Goal: Task Accomplishment & Management: Use online tool/utility

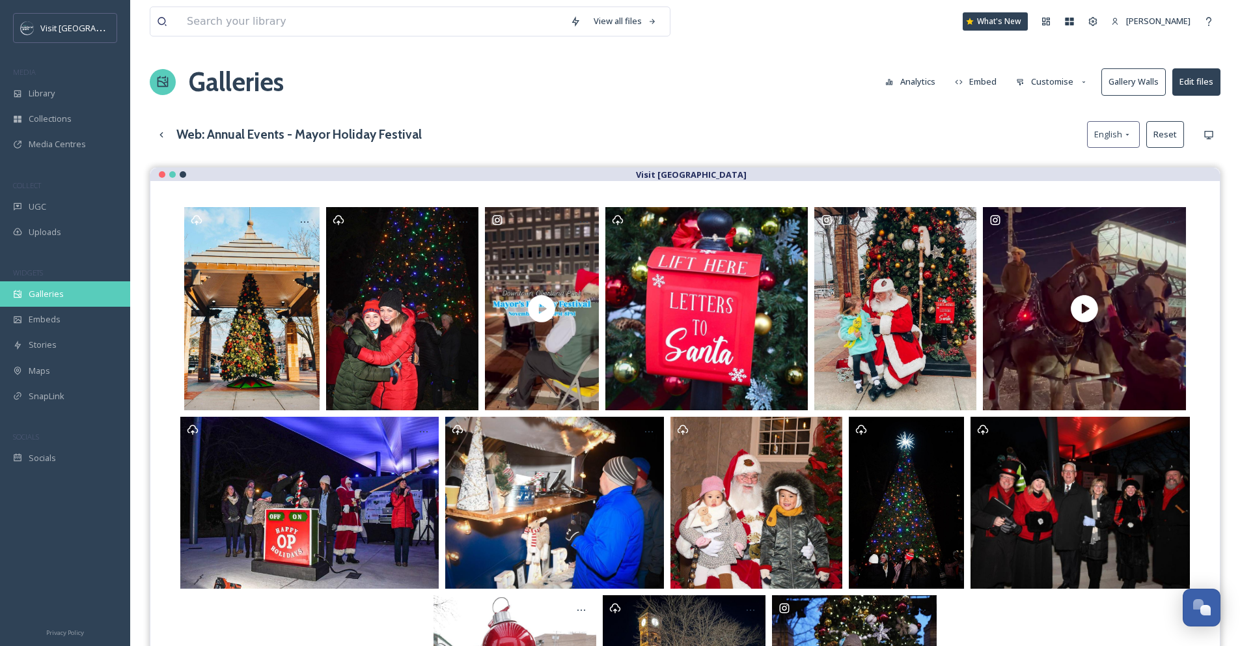
click at [52, 296] on span "Galleries" at bounding box center [46, 294] width 35 height 12
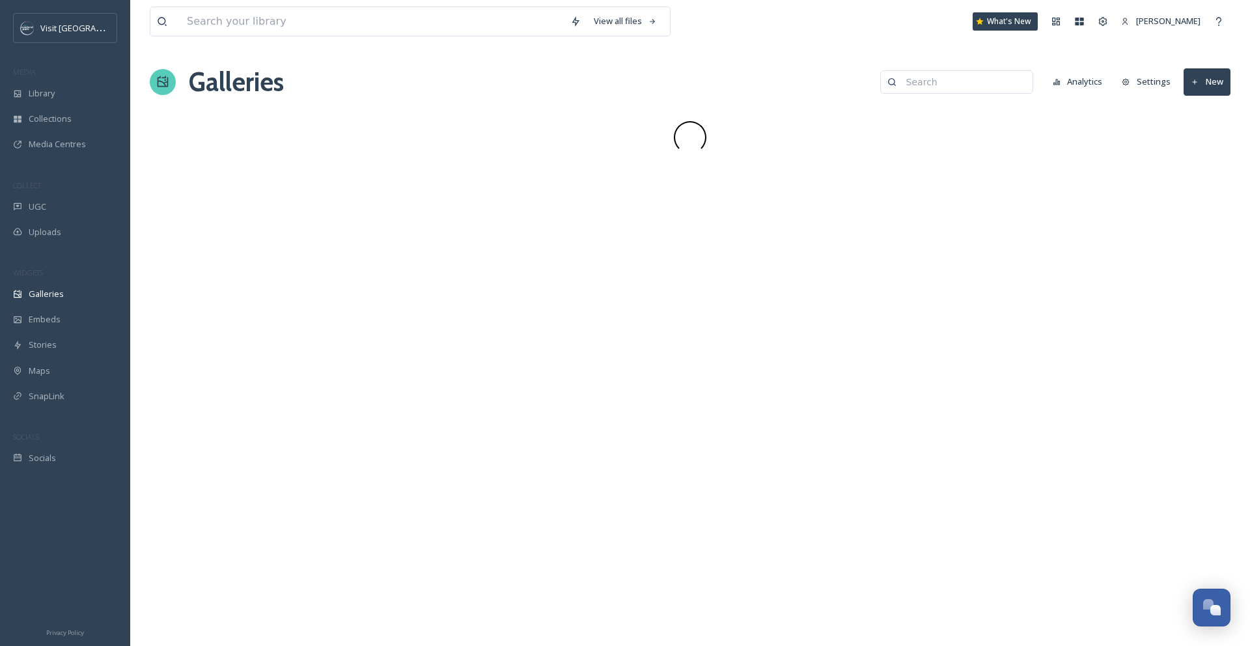
click at [975, 82] on input at bounding box center [963, 82] width 126 height 26
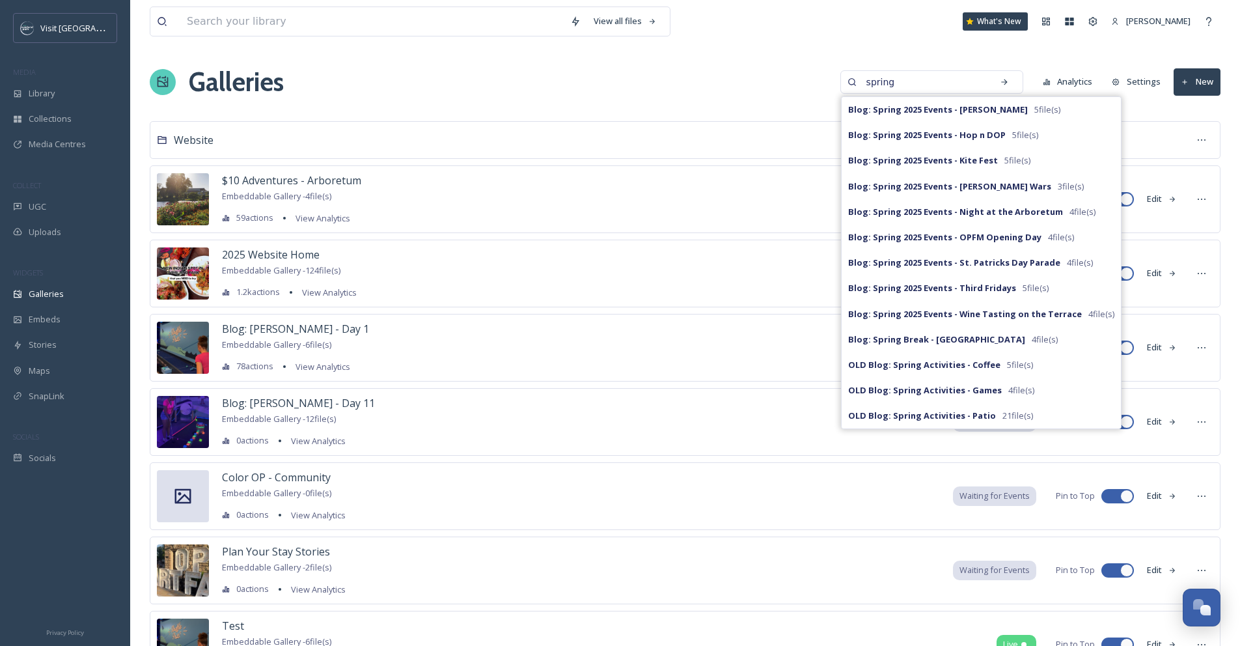
type input "spring"
click at [428, 27] on input at bounding box center [371, 21] width 383 height 29
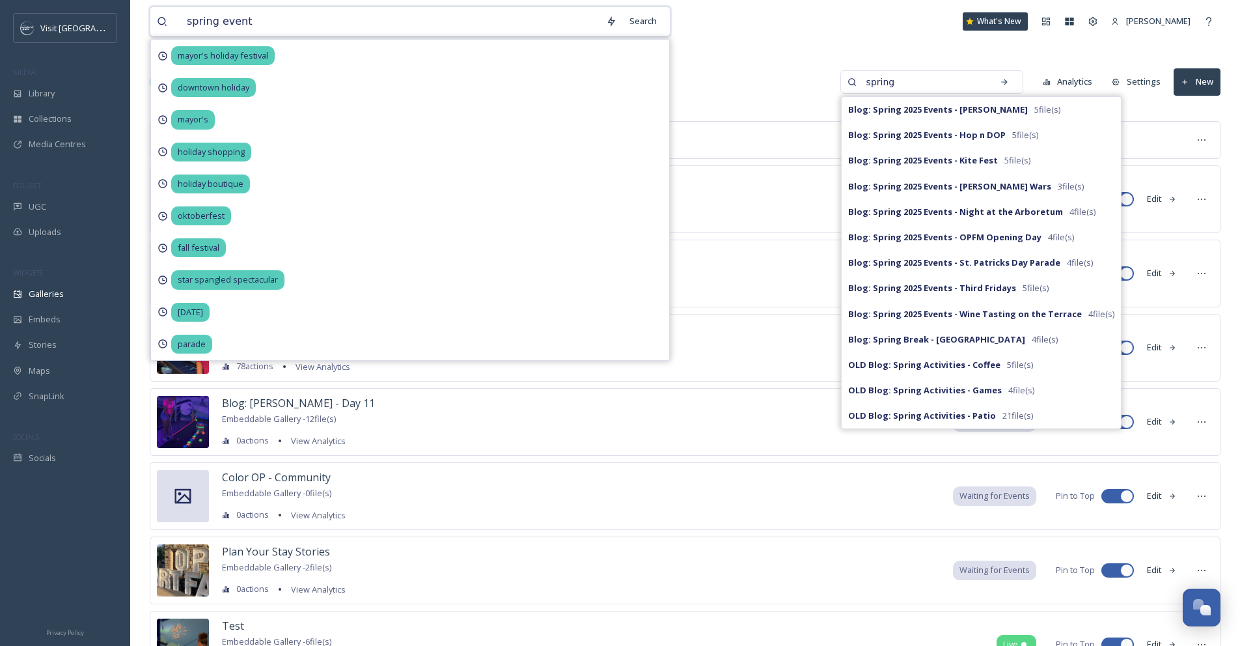
type input "spring events"
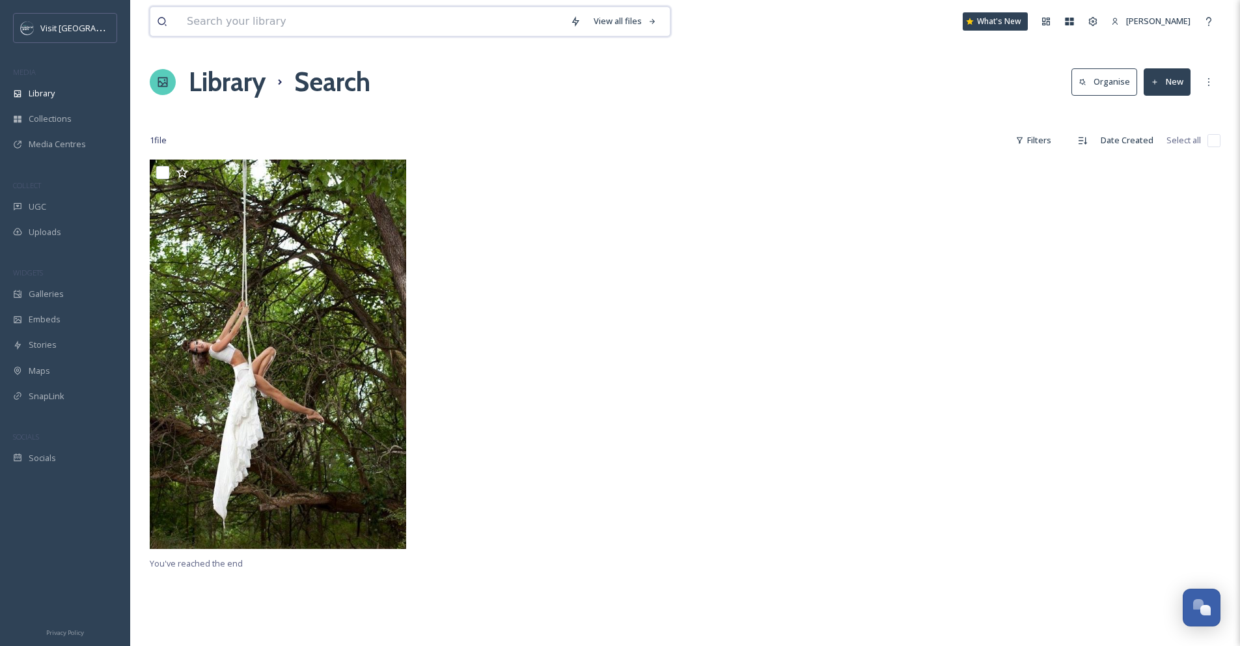
click at [253, 32] on input at bounding box center [371, 21] width 383 height 29
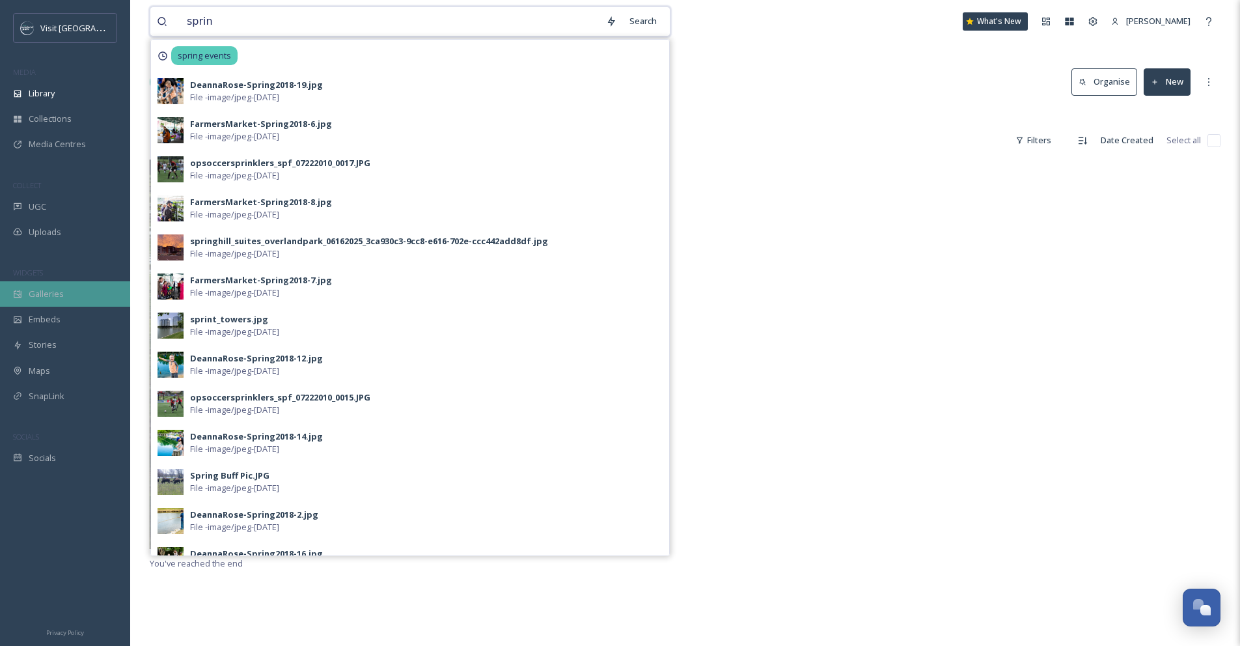
type input "sprin"
click at [55, 288] on span "Galleries" at bounding box center [46, 294] width 35 height 12
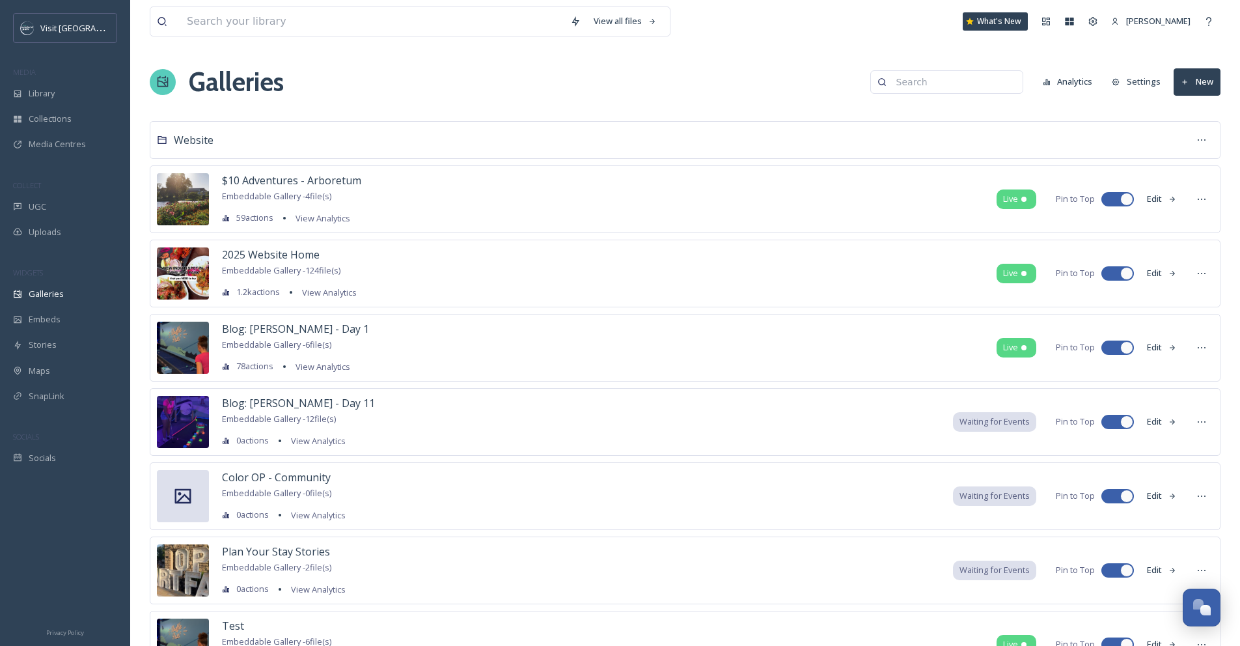
click at [937, 92] on input at bounding box center [953, 82] width 126 height 26
type input "spring events"
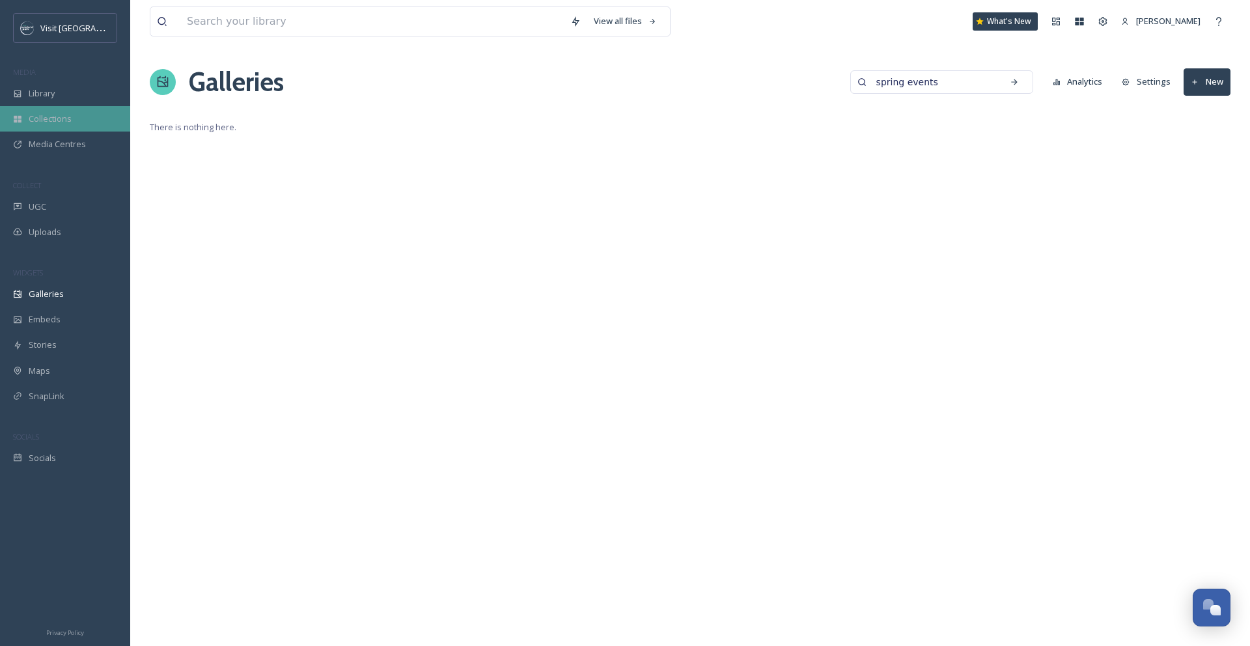
click at [21, 107] on div "Collections" at bounding box center [65, 118] width 130 height 25
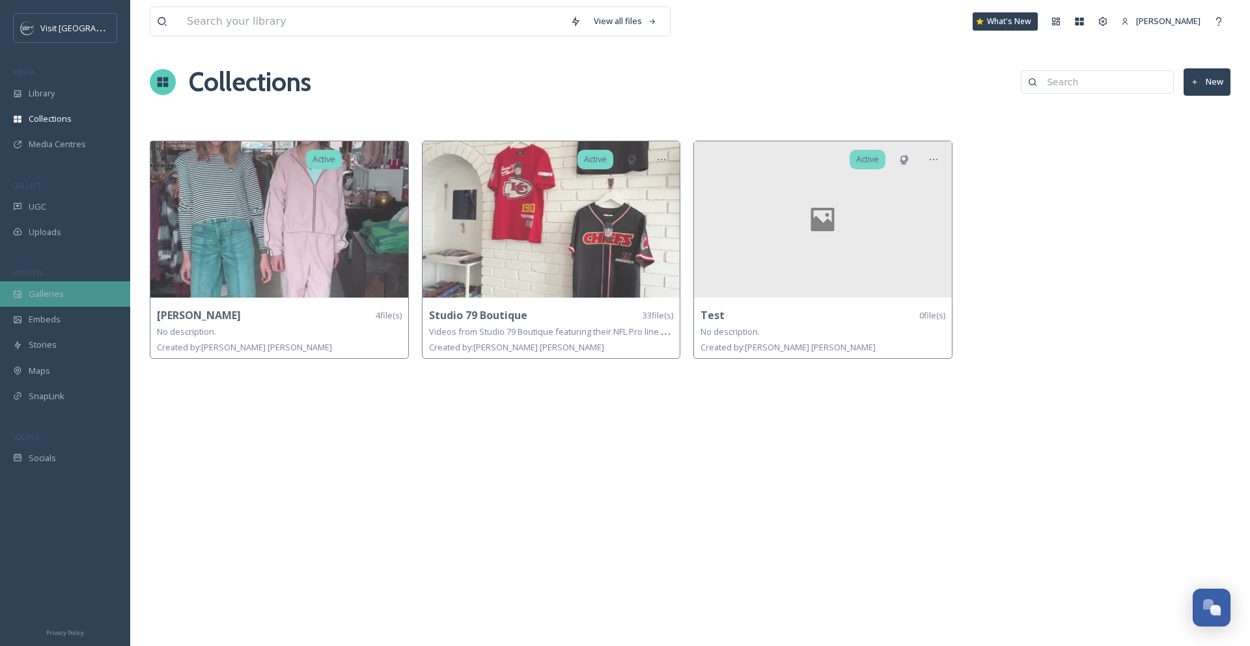
click at [54, 299] on span "Galleries" at bounding box center [46, 294] width 35 height 12
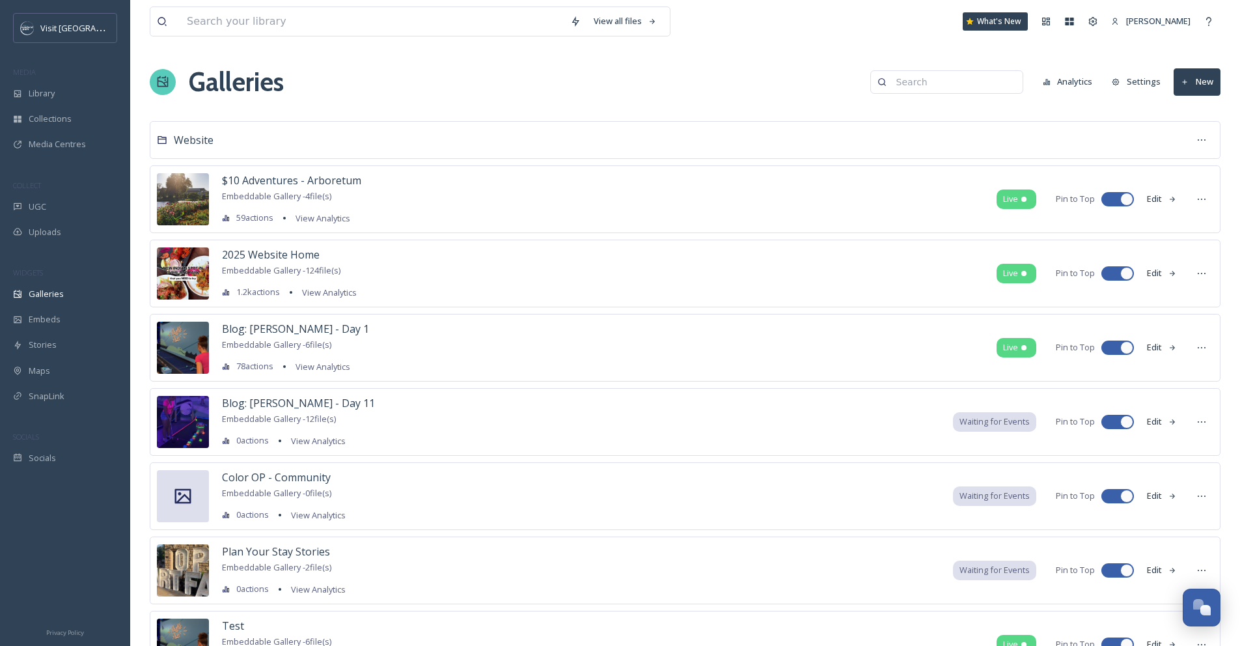
click at [921, 87] on input at bounding box center [953, 82] width 126 height 26
type input "spring"
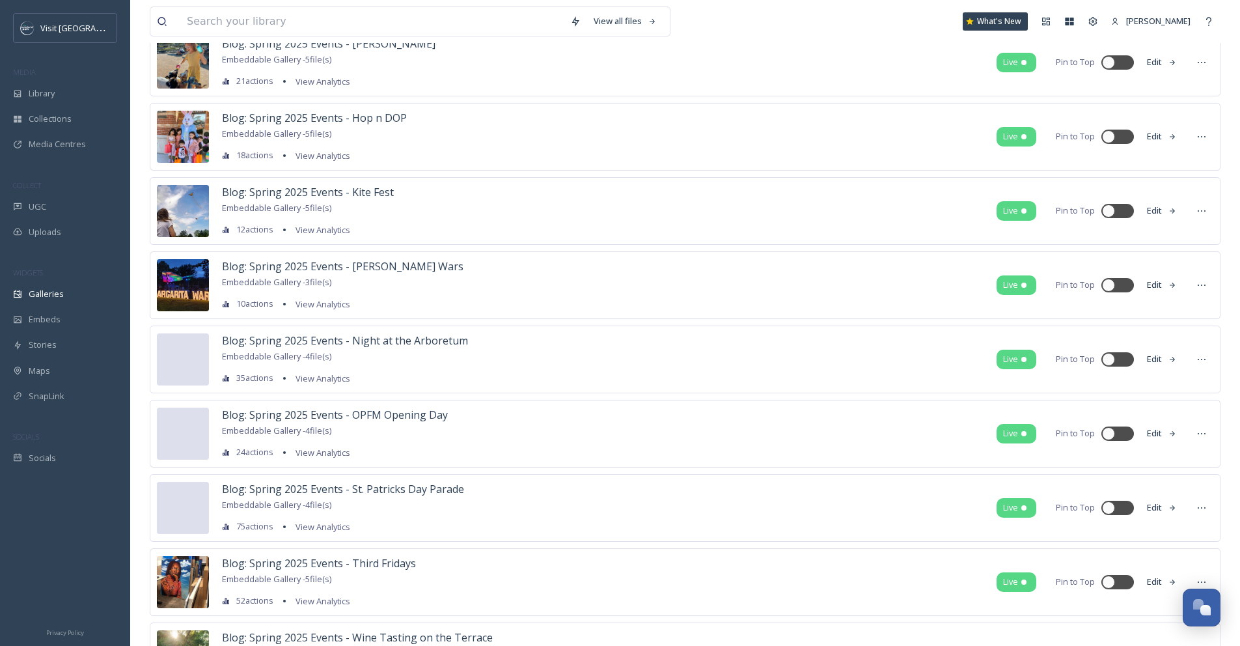
scroll to position [160, 0]
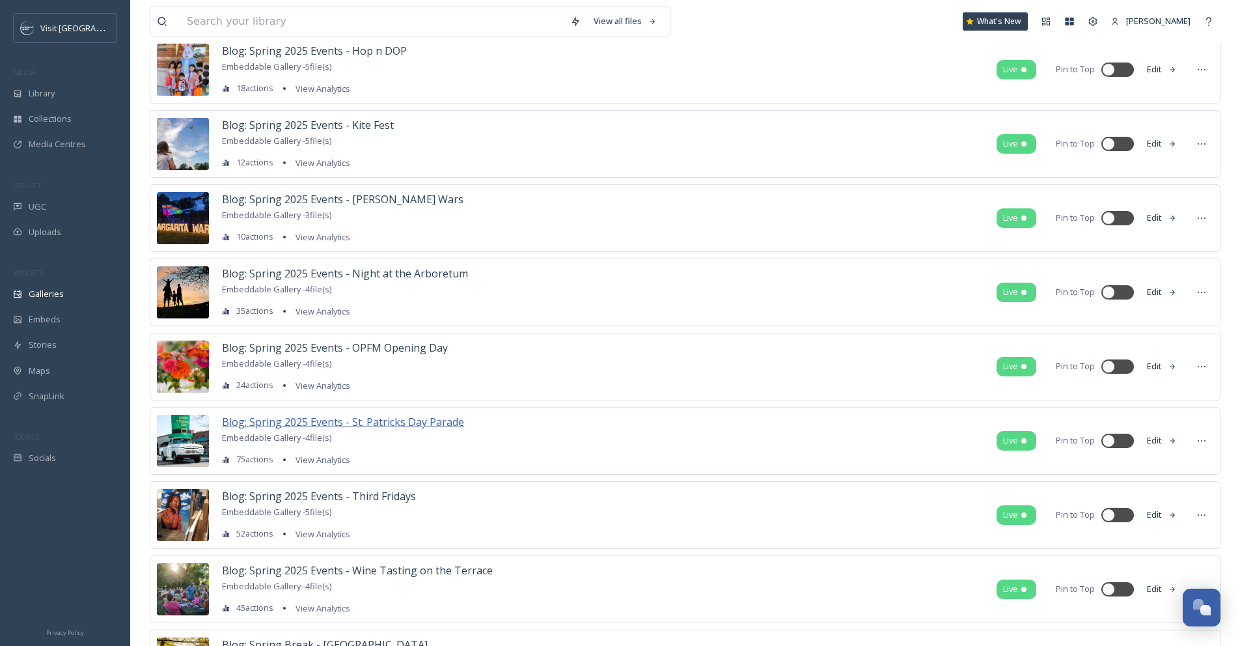
click at [402, 418] on span "Blog: Spring 2025 Events - St. Patricks Day Parade" at bounding box center [343, 422] width 242 height 14
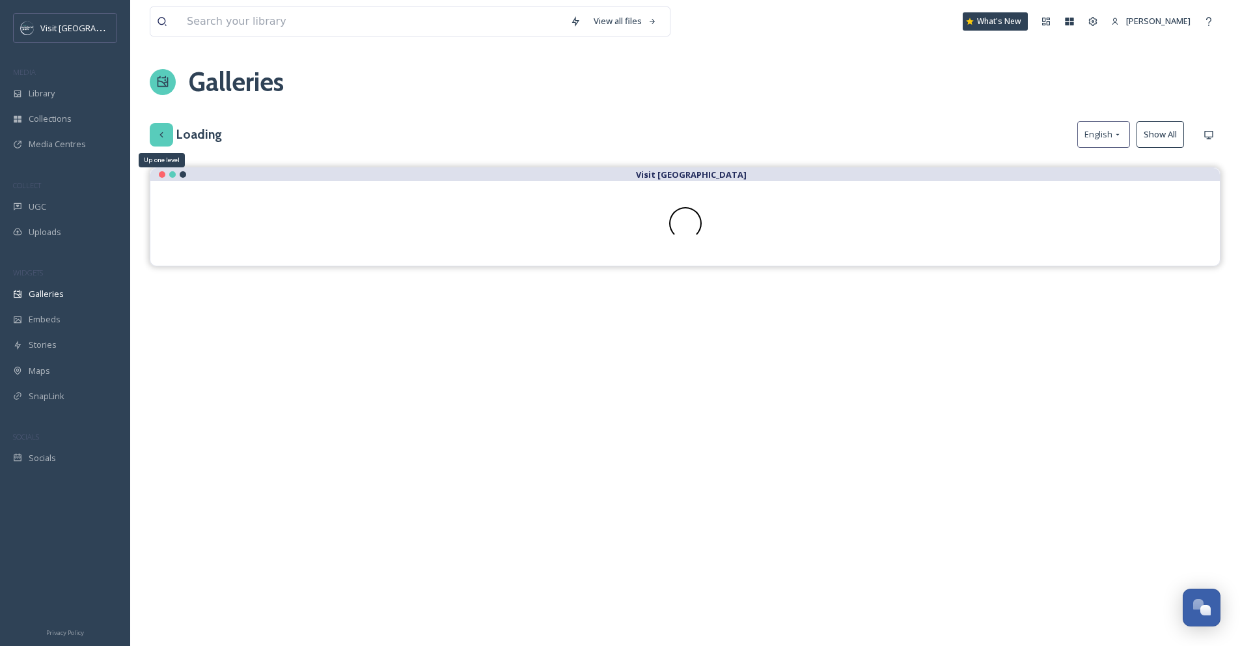
click at [157, 130] on icon at bounding box center [161, 135] width 10 height 10
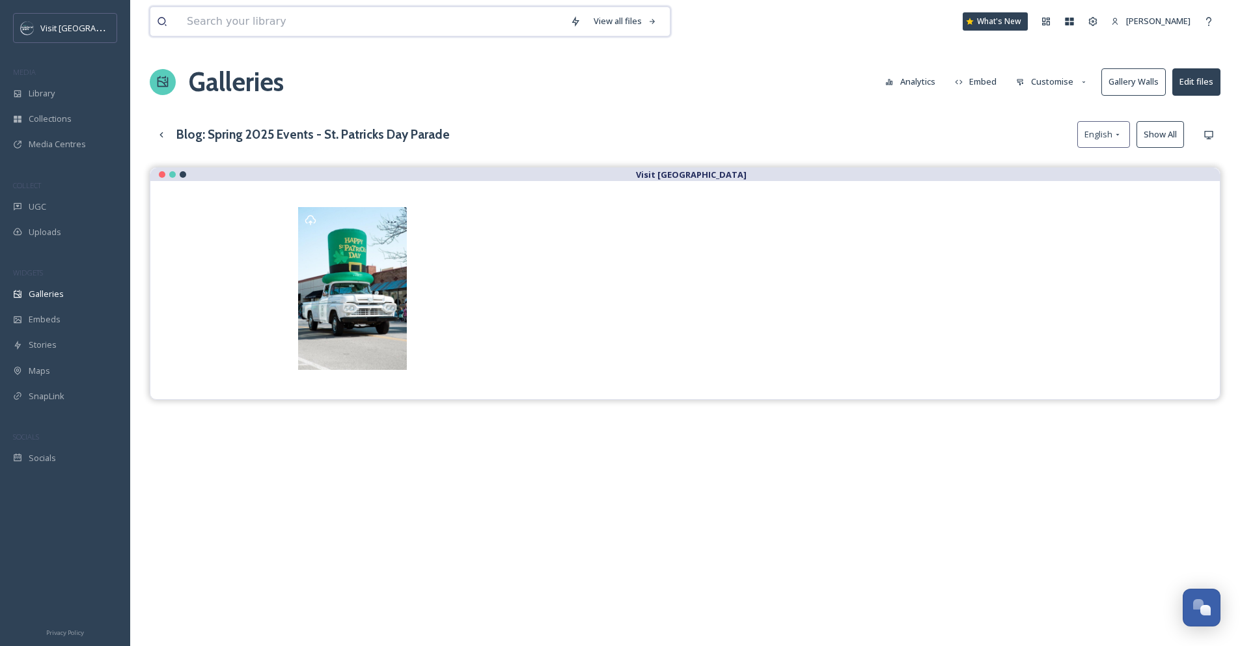
click at [197, 28] on input at bounding box center [371, 21] width 383 height 29
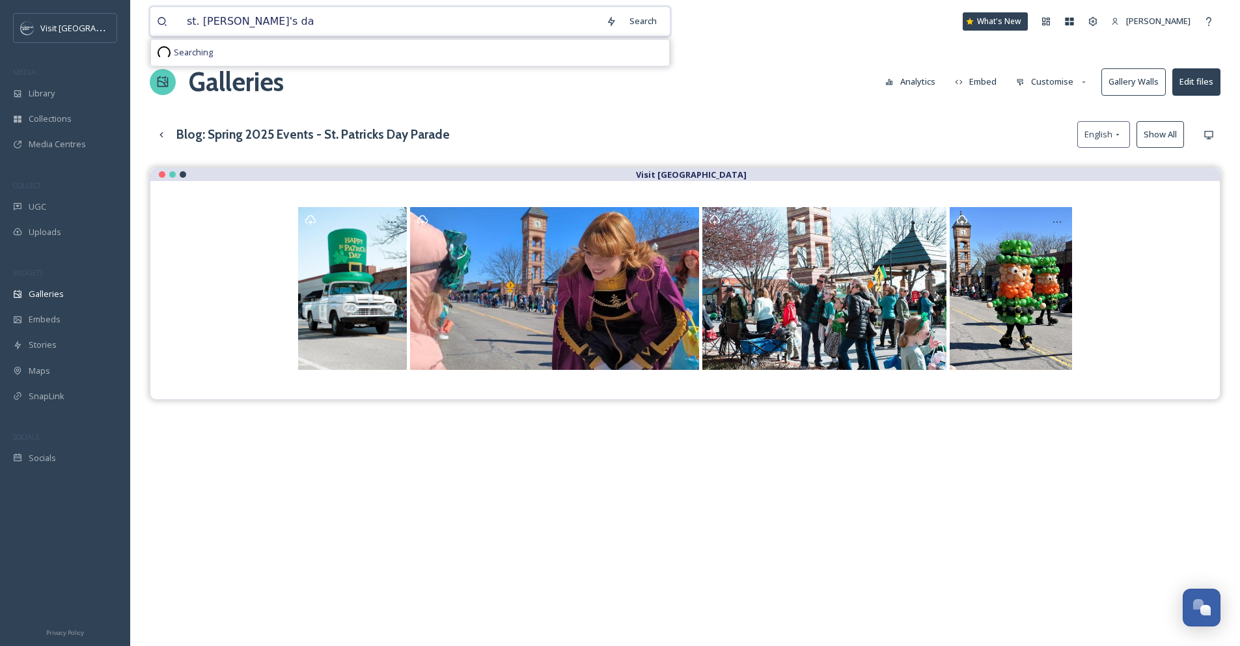
type input "[DATE]"
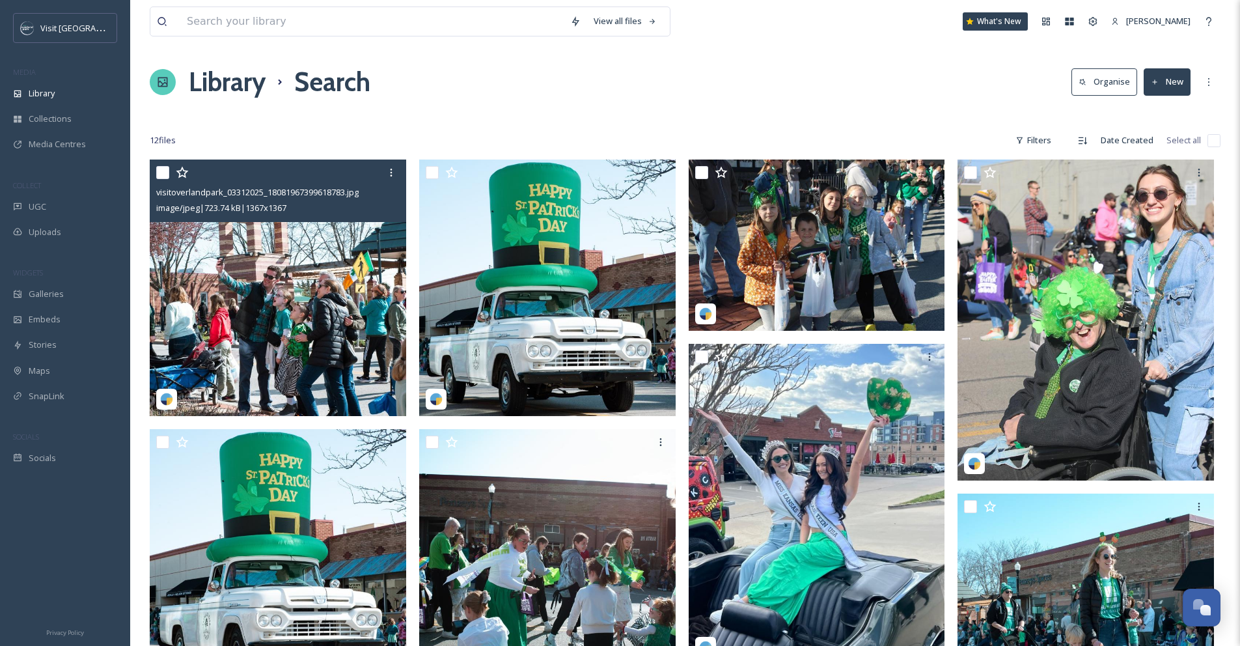
click at [161, 172] on input "checkbox" at bounding box center [162, 172] width 13 height 13
checkbox input "true"
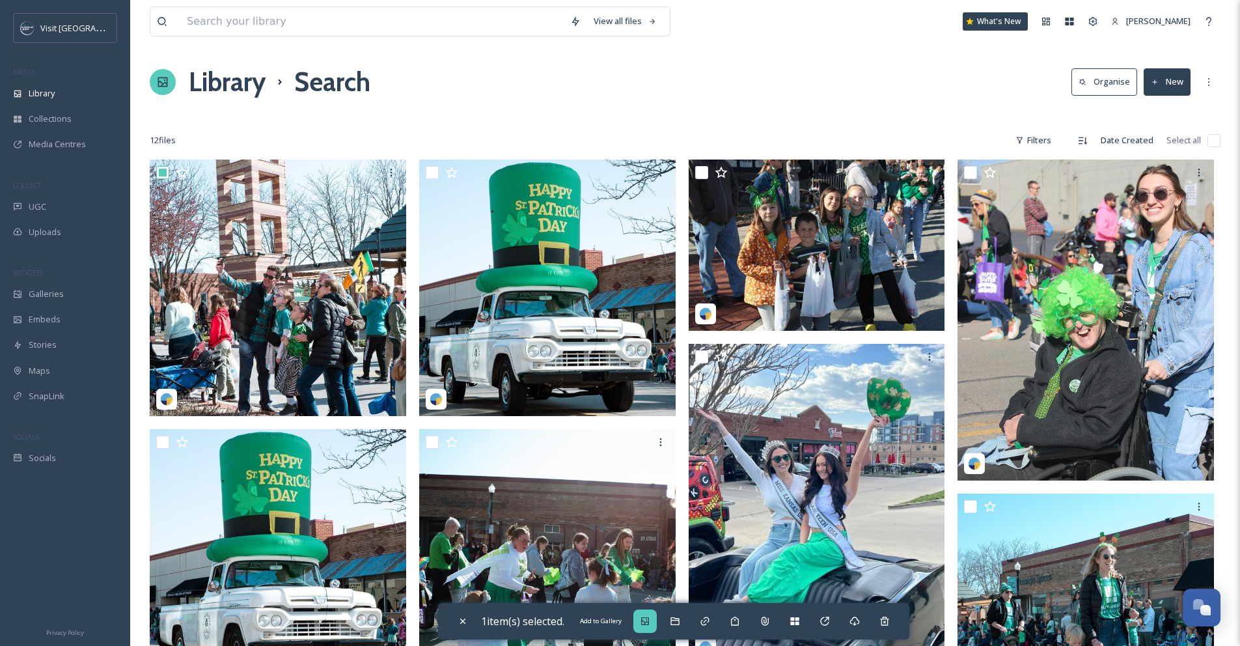
click at [645, 623] on icon at bounding box center [645, 621] width 8 height 8
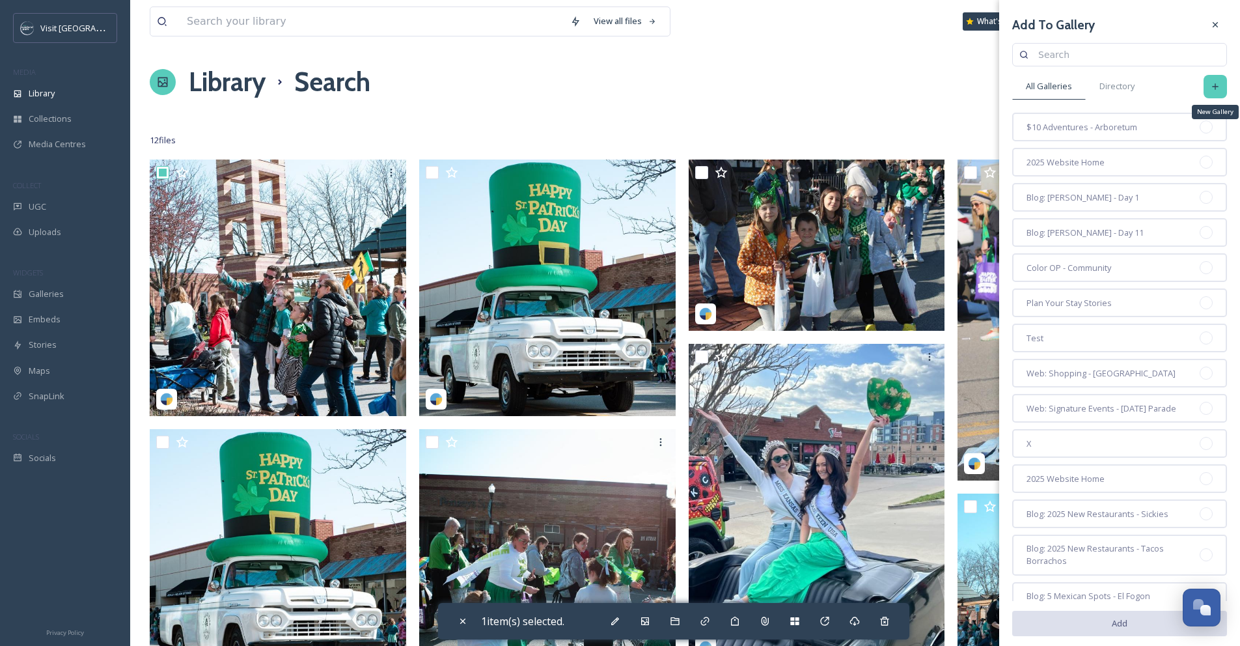
click at [1210, 84] on icon at bounding box center [1215, 86] width 10 height 10
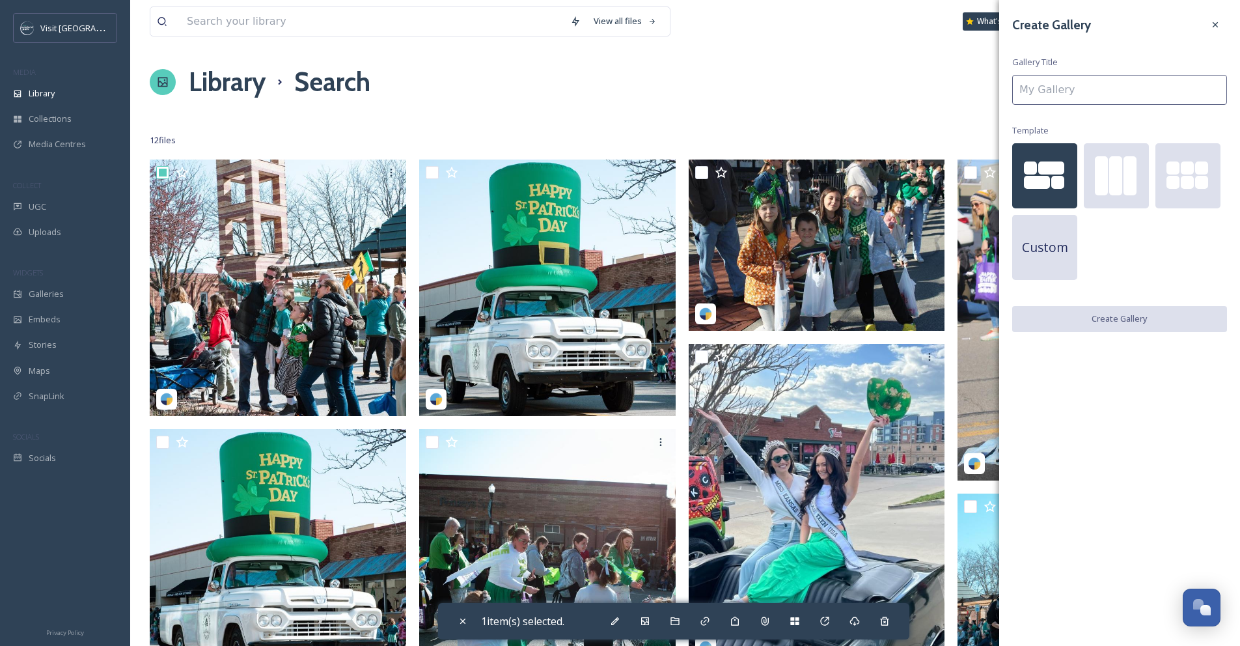
click at [1165, 91] on input at bounding box center [1119, 90] width 215 height 30
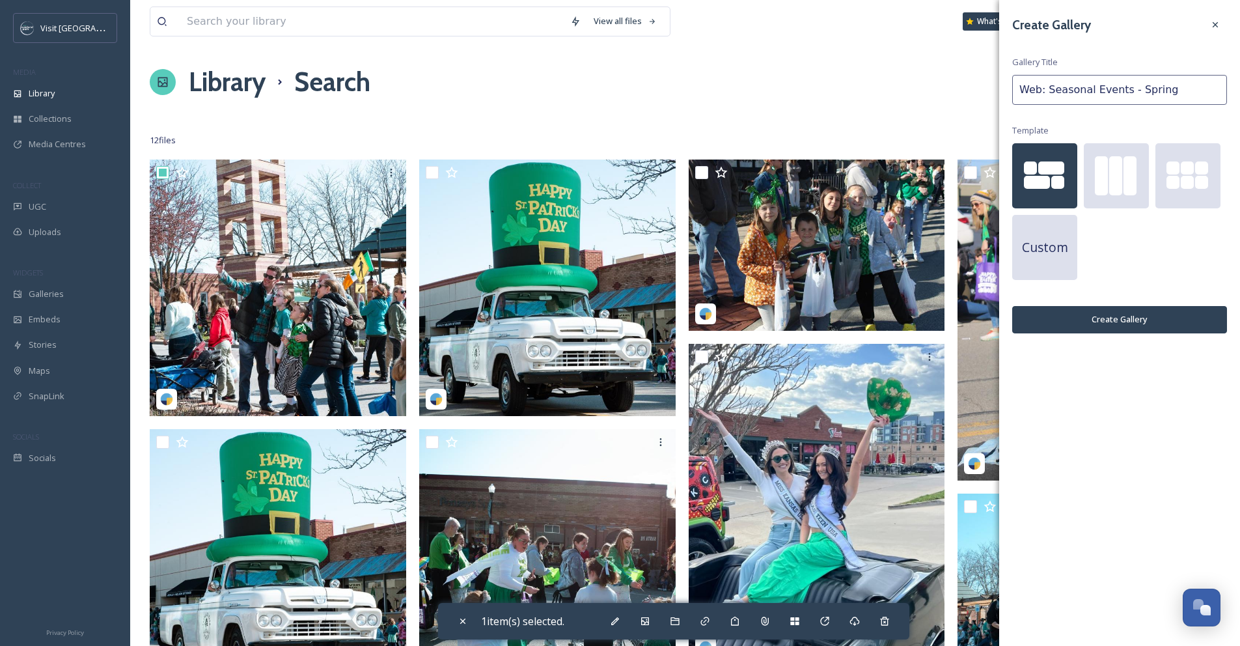
type input "Web: Seasonal Events - Spring"
click at [1068, 325] on button "Create Gallery" at bounding box center [1119, 319] width 215 height 27
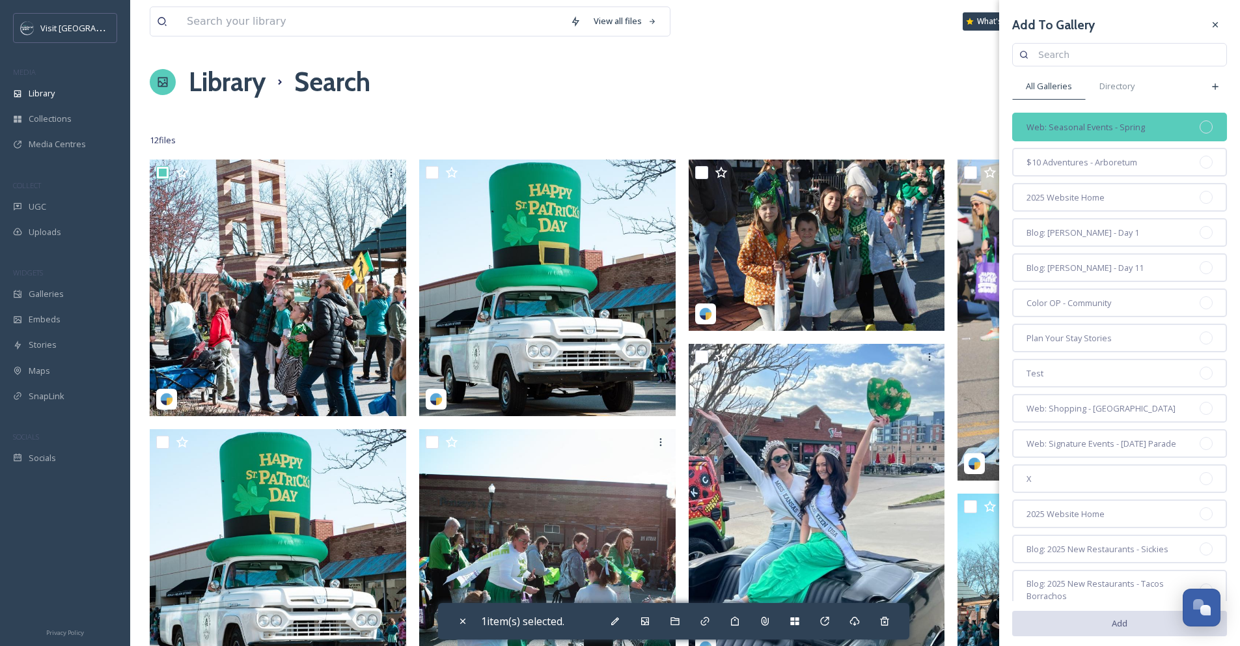
click at [1105, 126] on span "Web: Seasonal Events - Spring" at bounding box center [1086, 127] width 118 height 12
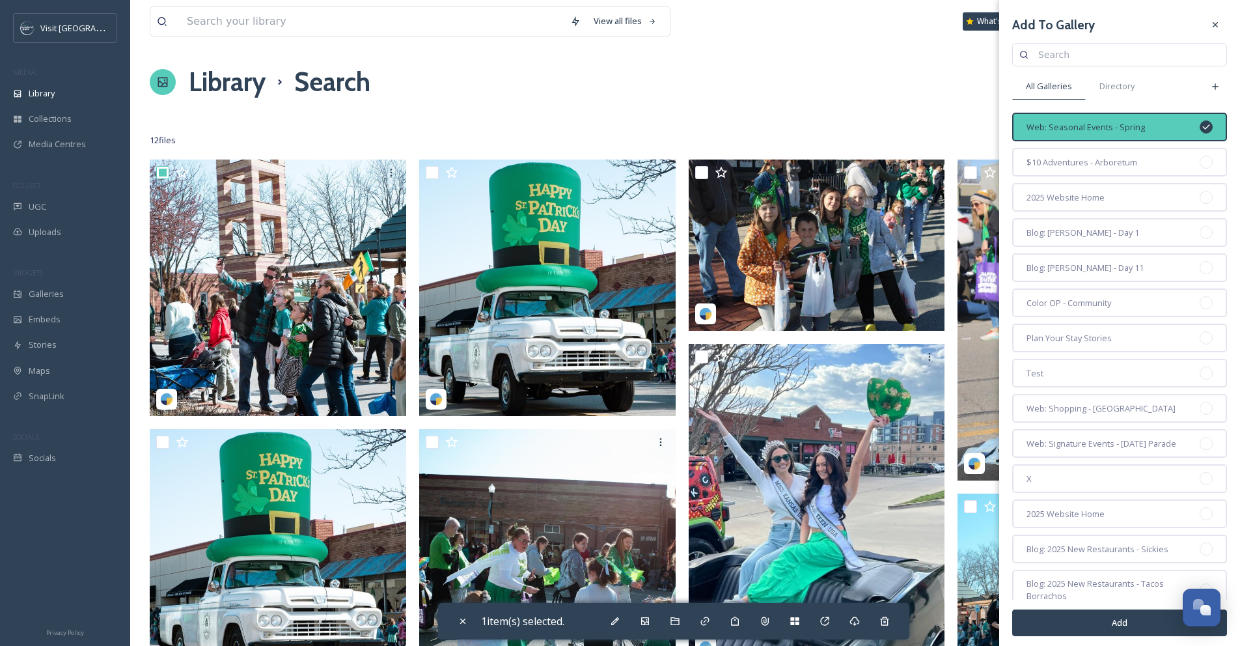
click at [1148, 617] on button "Add" at bounding box center [1119, 622] width 215 height 27
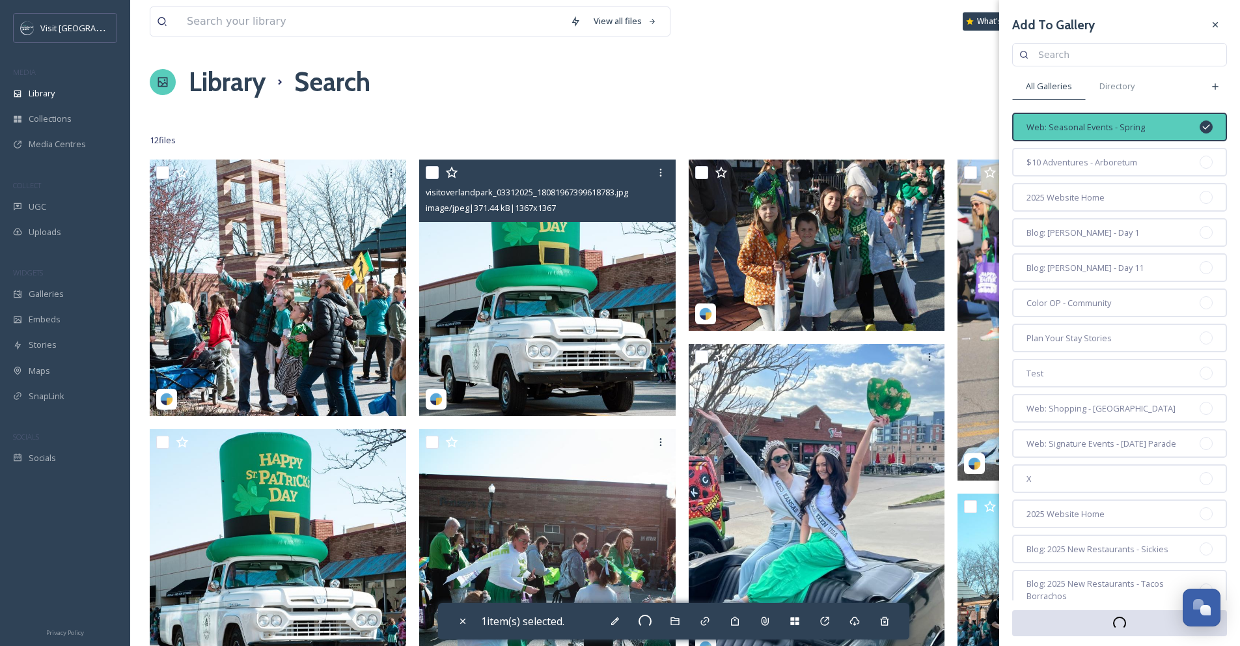
checkbox input "false"
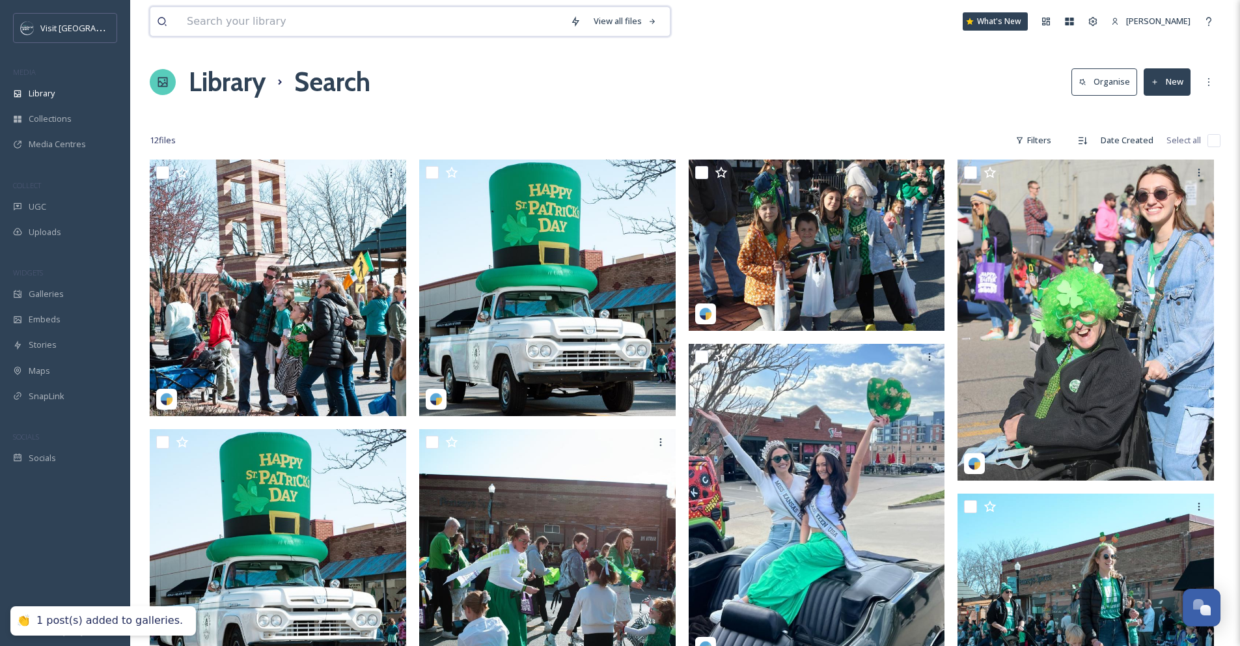
click at [396, 24] on input at bounding box center [371, 21] width 383 height 29
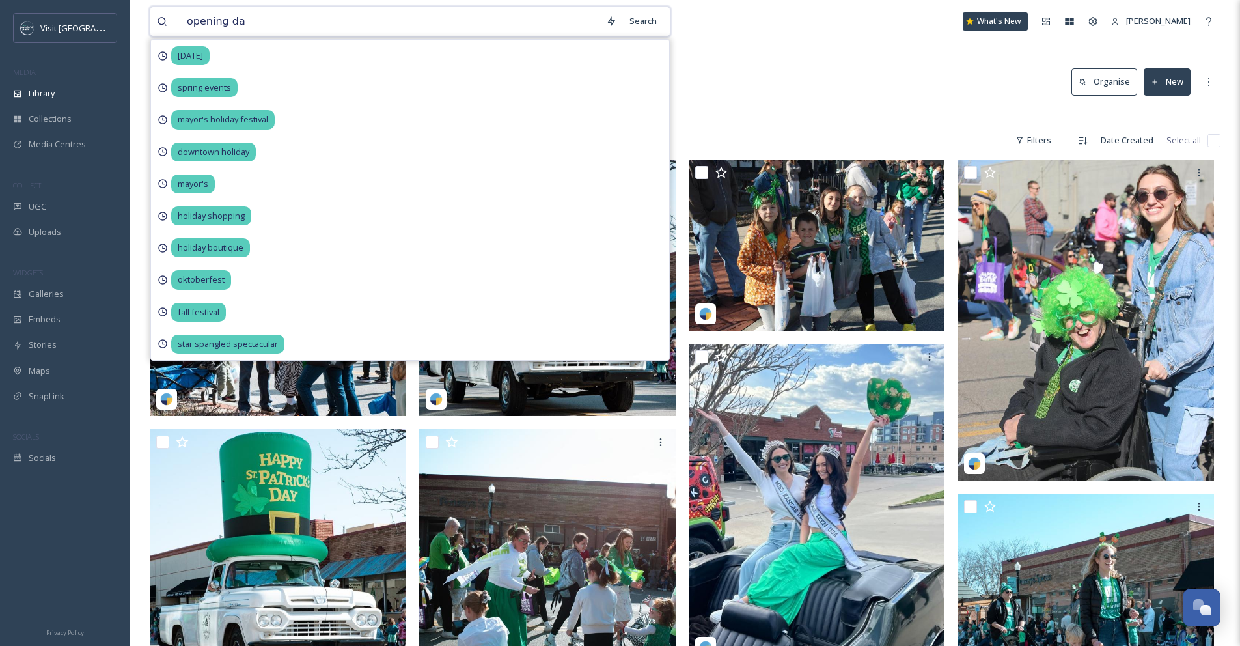
type input "opening day"
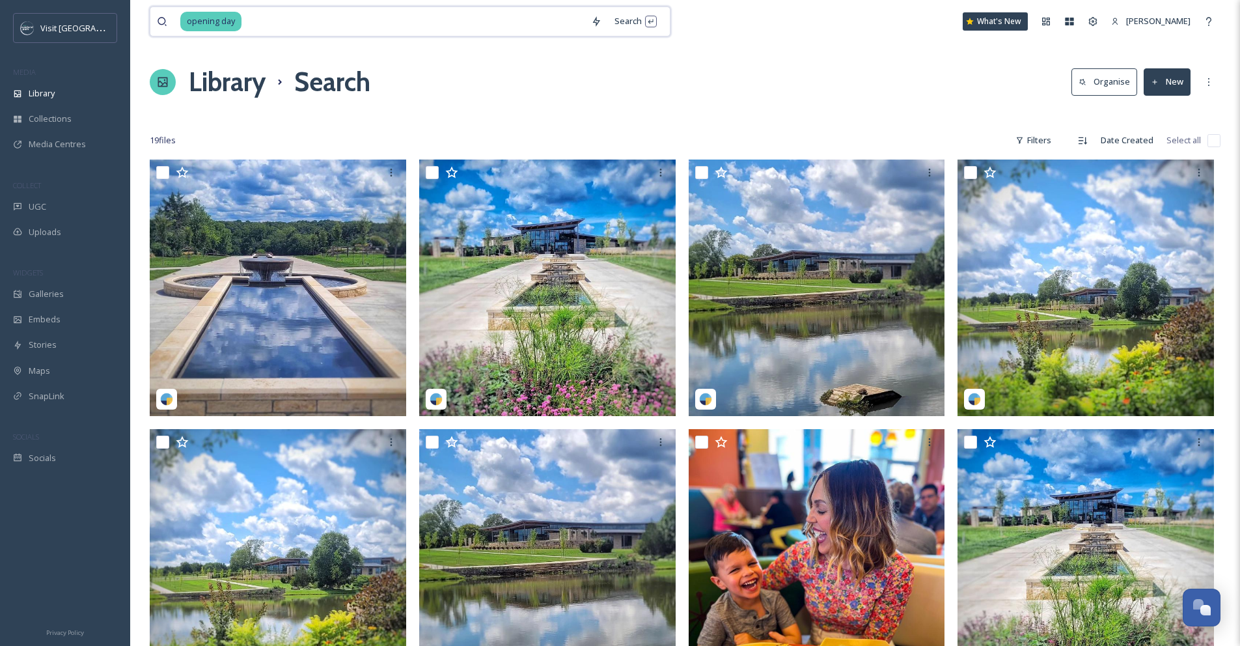
click at [322, 26] on input at bounding box center [414, 21] width 342 height 29
type input "[PERSON_NAME]"
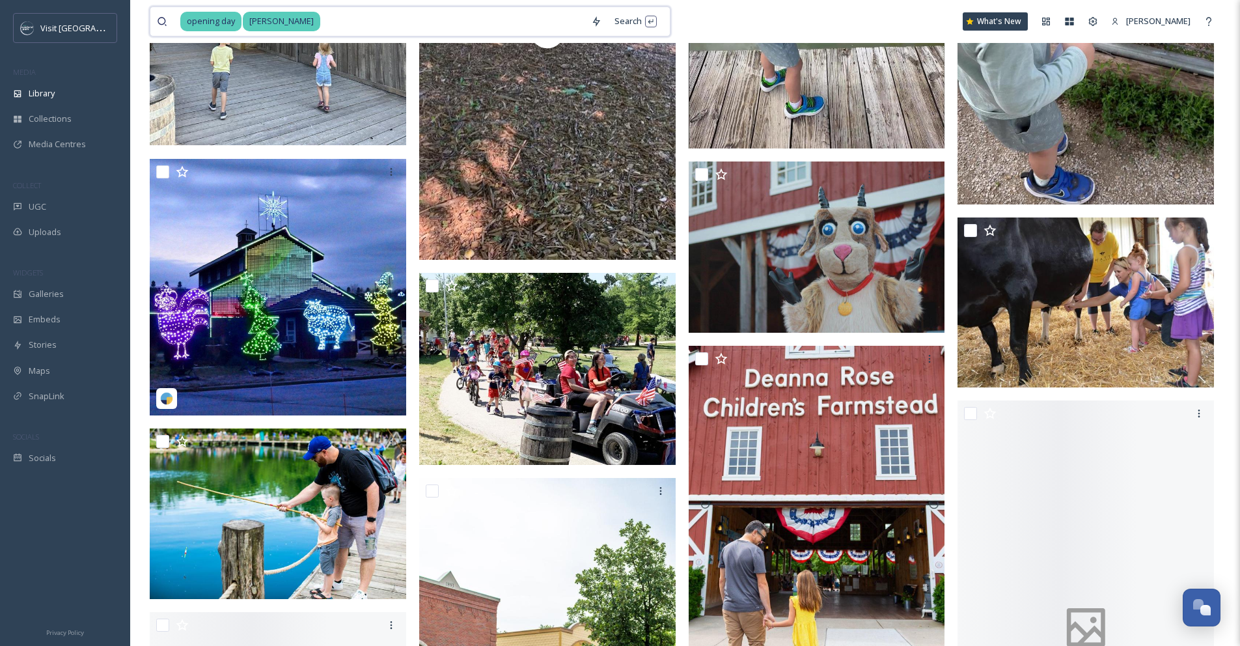
scroll to position [628, 0]
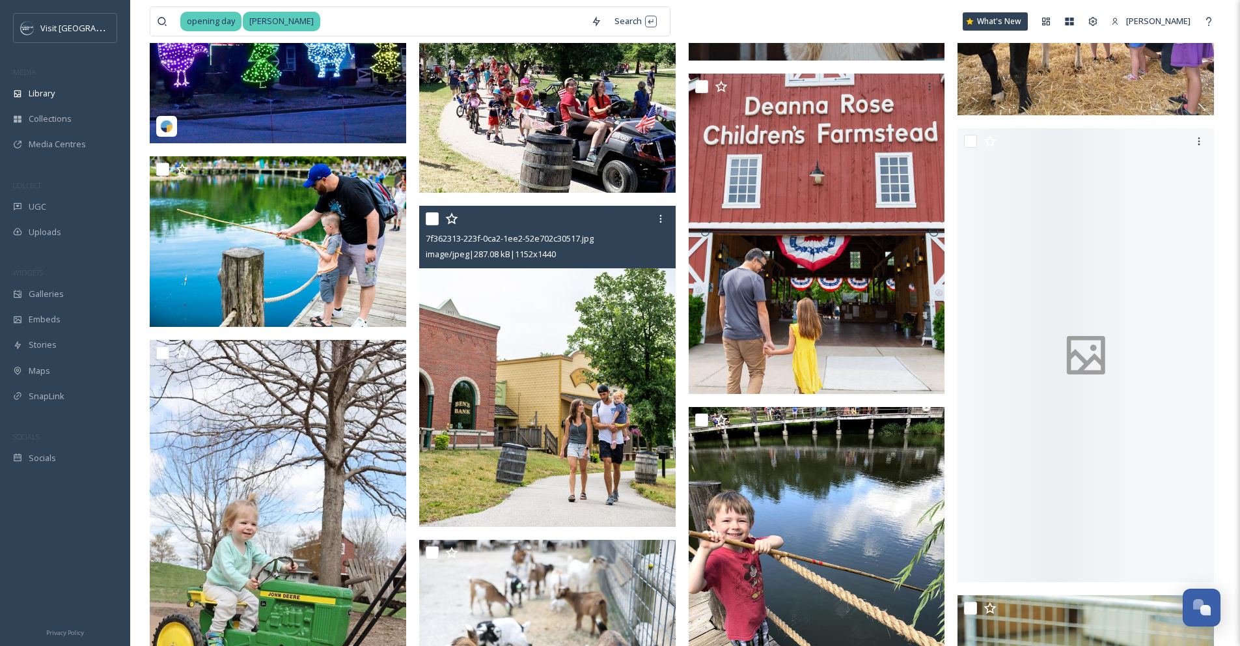
click at [434, 223] on input "checkbox" at bounding box center [432, 218] width 13 height 13
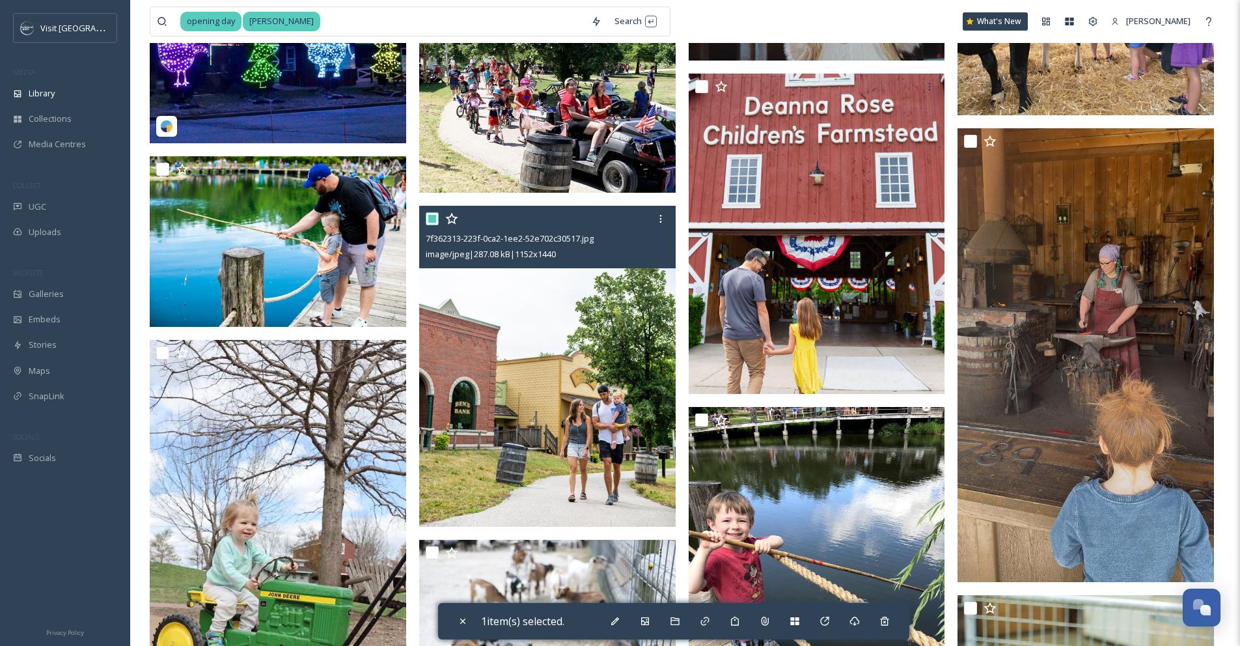
click at [434, 223] on input "checkbox" at bounding box center [432, 218] width 13 height 13
checkbox input "false"
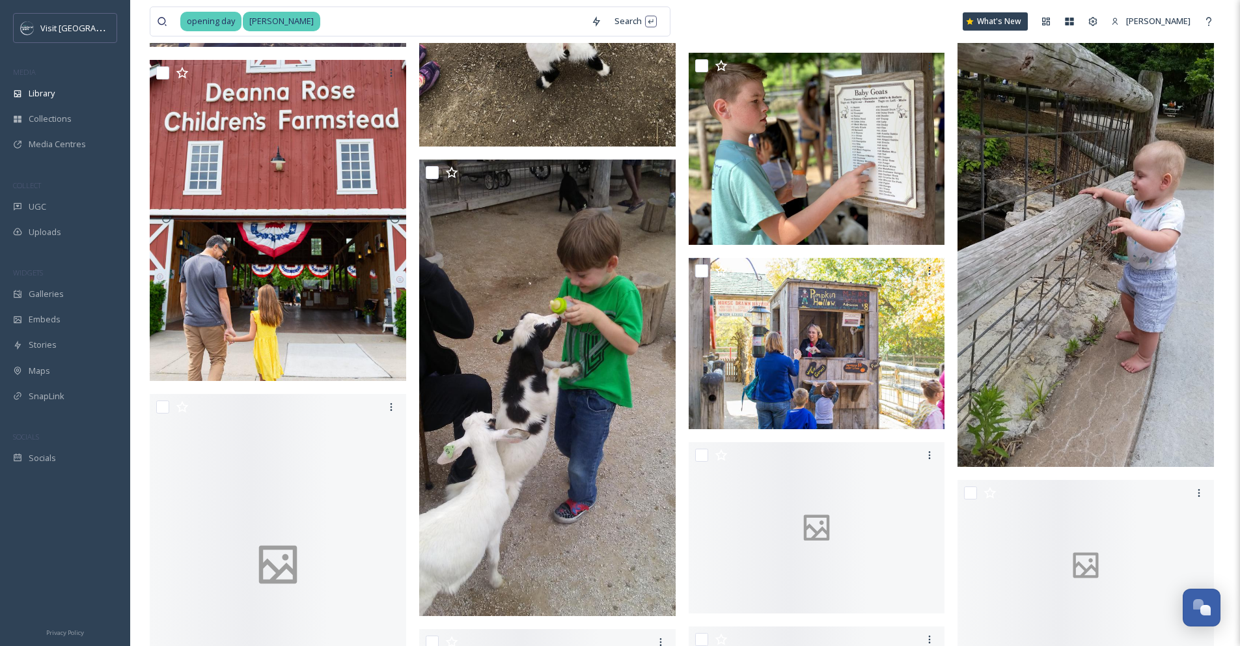
scroll to position [4527, 0]
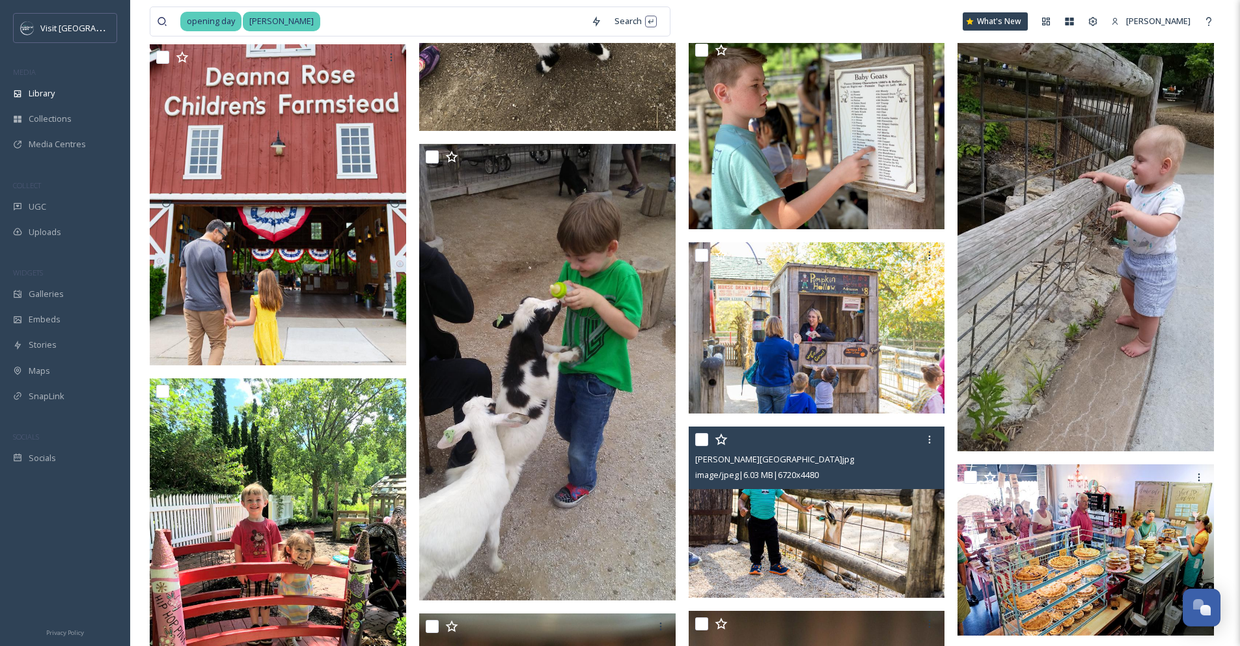
click at [702, 434] on input "checkbox" at bounding box center [701, 439] width 13 height 13
checkbox input "true"
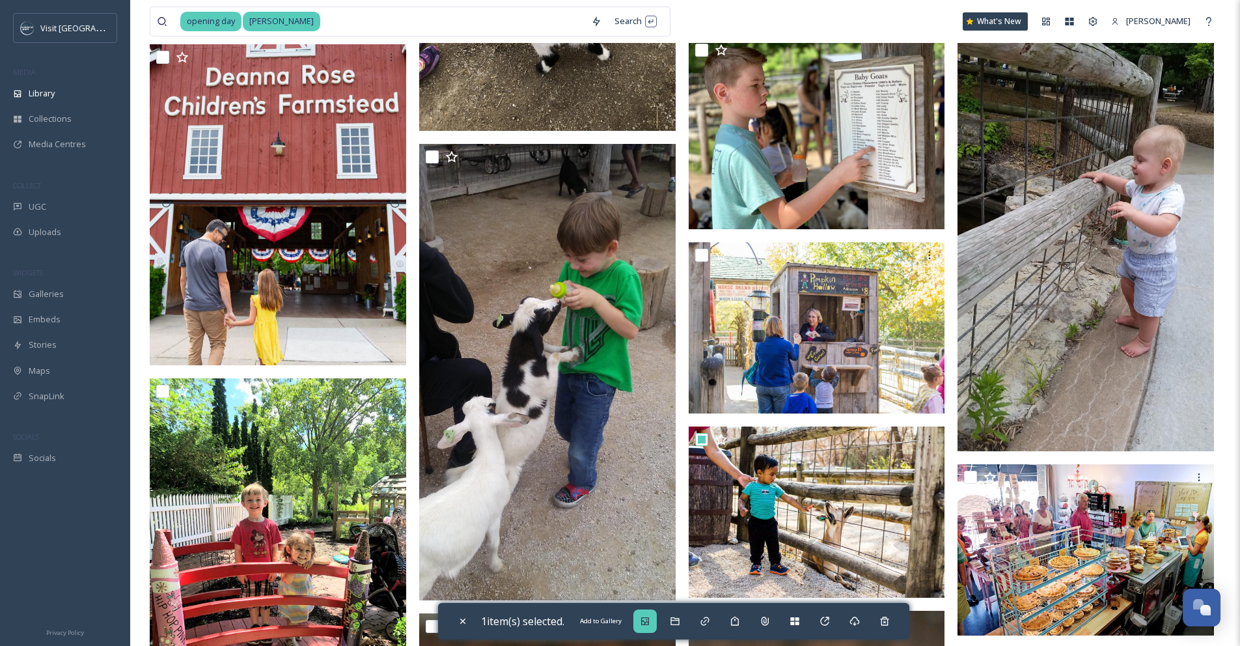
click at [649, 628] on div "Add to Gallery" at bounding box center [644, 620] width 23 height 23
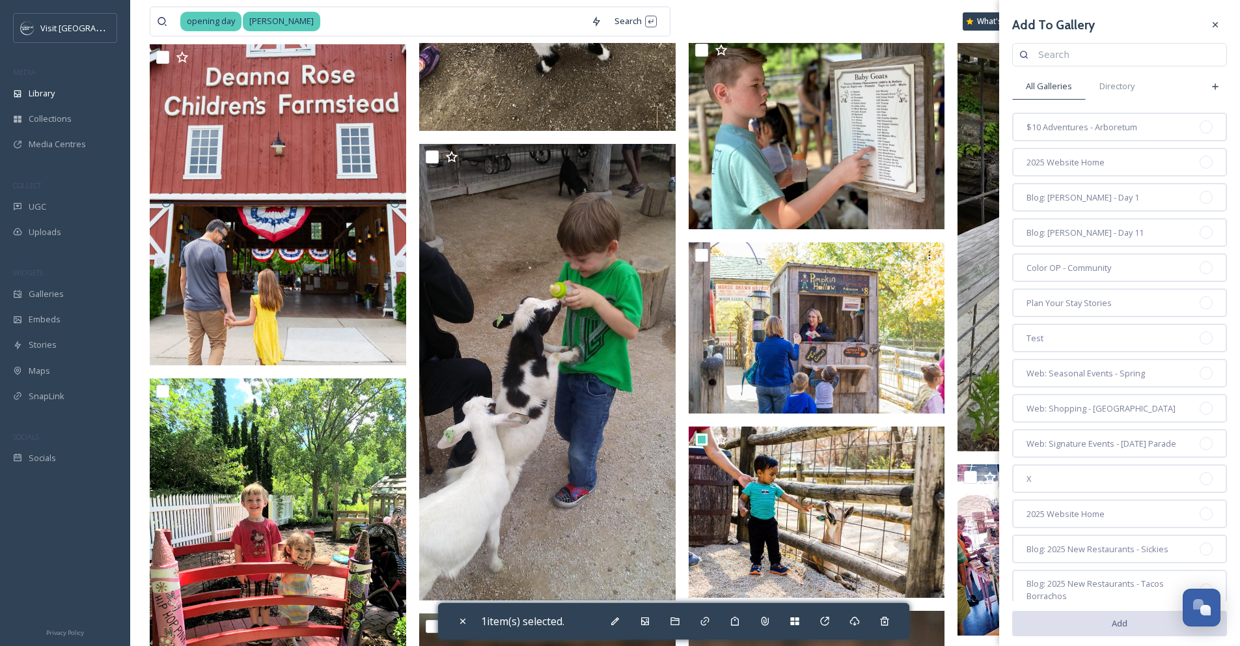
click at [1086, 57] on input at bounding box center [1126, 55] width 188 height 26
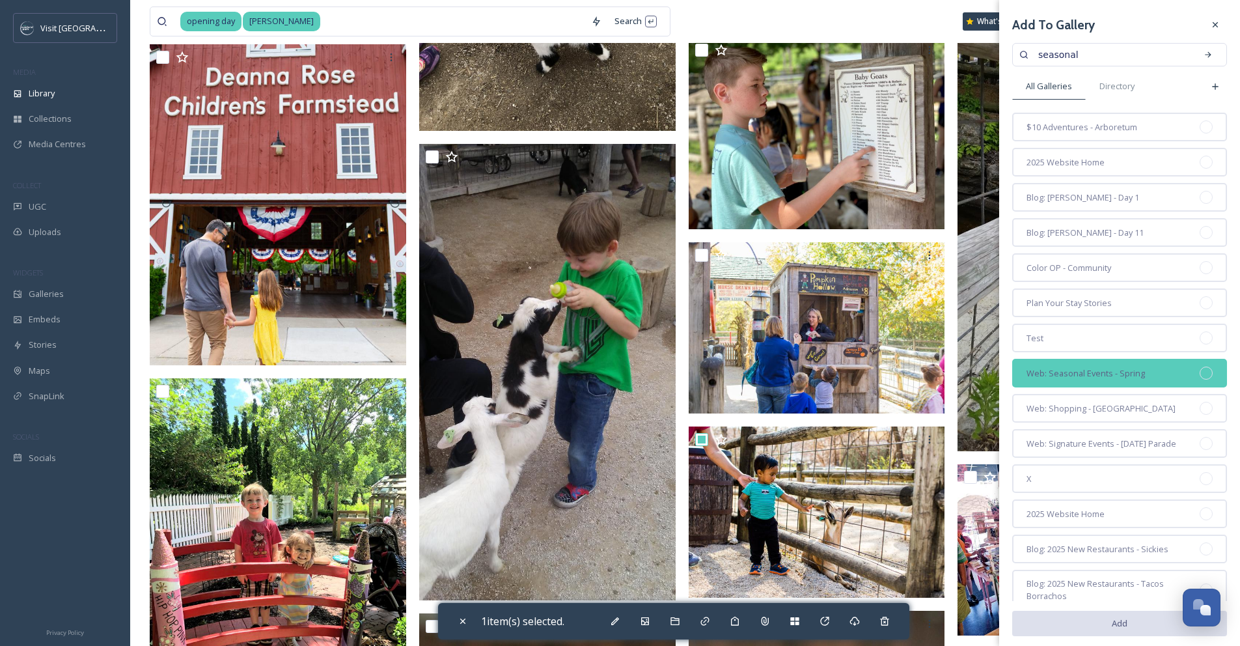
type input "seasonal"
click at [1200, 376] on div at bounding box center [1206, 373] width 13 height 13
click at [1109, 625] on button "Add" at bounding box center [1119, 622] width 215 height 27
checkbox input "false"
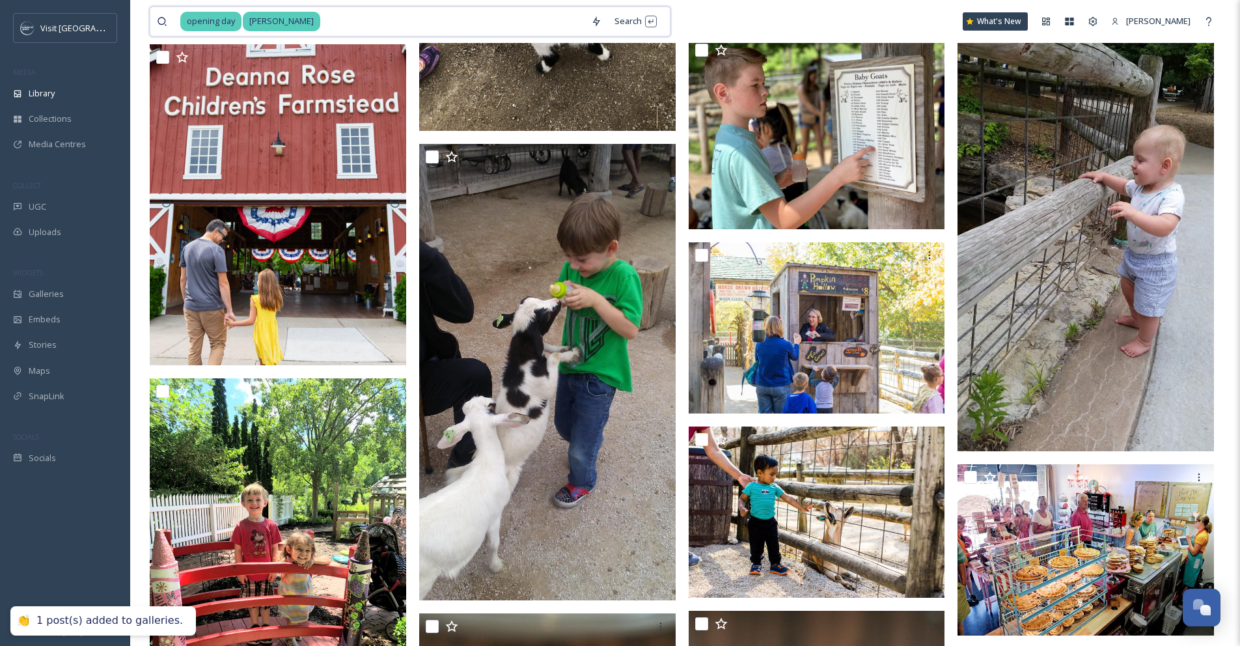
drag, startPoint x: 350, startPoint y: 25, endPoint x: 178, endPoint y: 21, distance: 171.9
click at [178, 21] on div "opening day [PERSON_NAME]" at bounding box center [371, 21] width 428 height 29
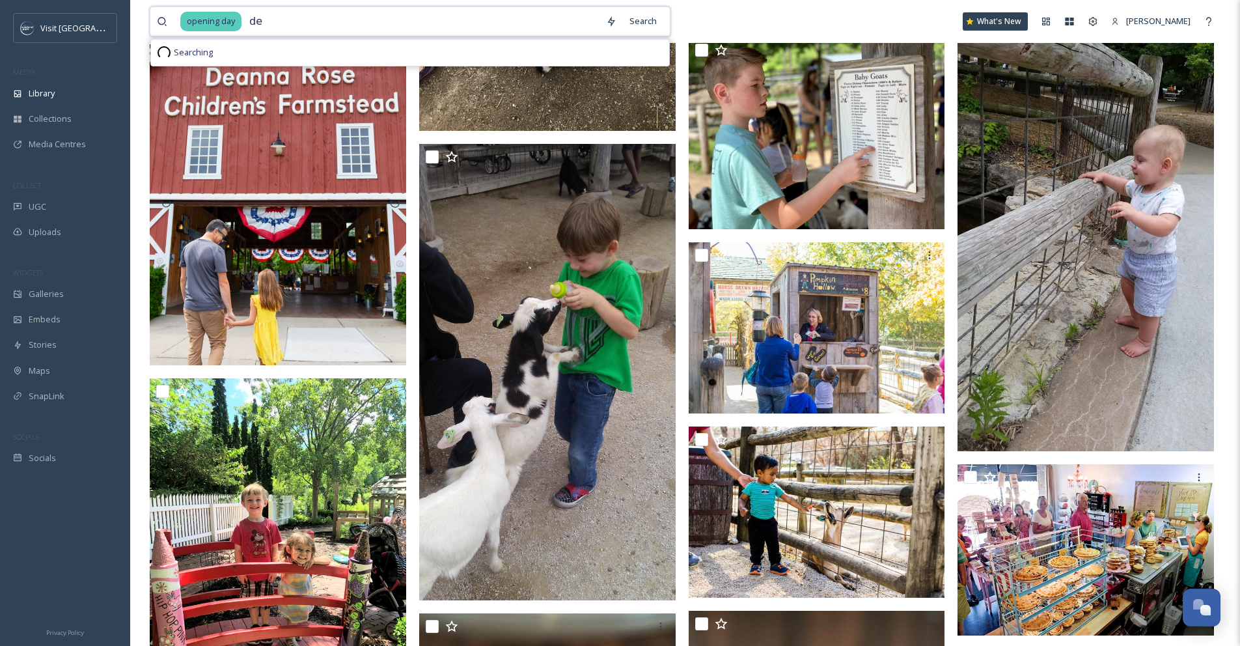
type input "d"
type input "o"
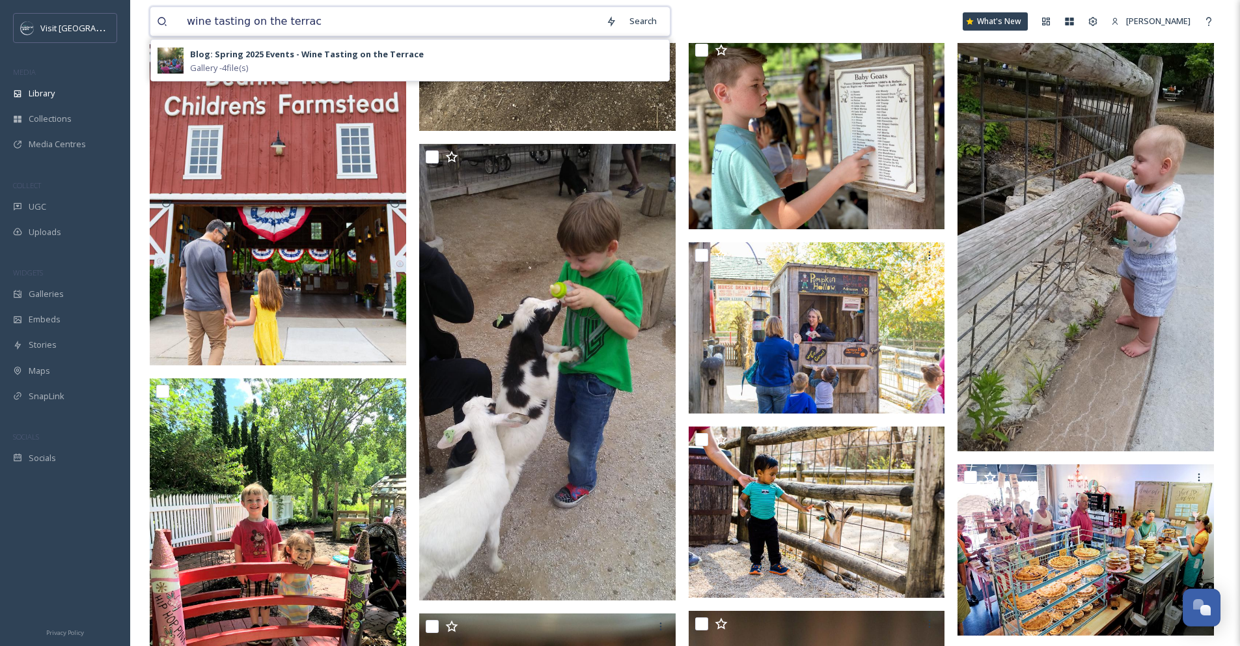
type input "wine tasting on the terrace"
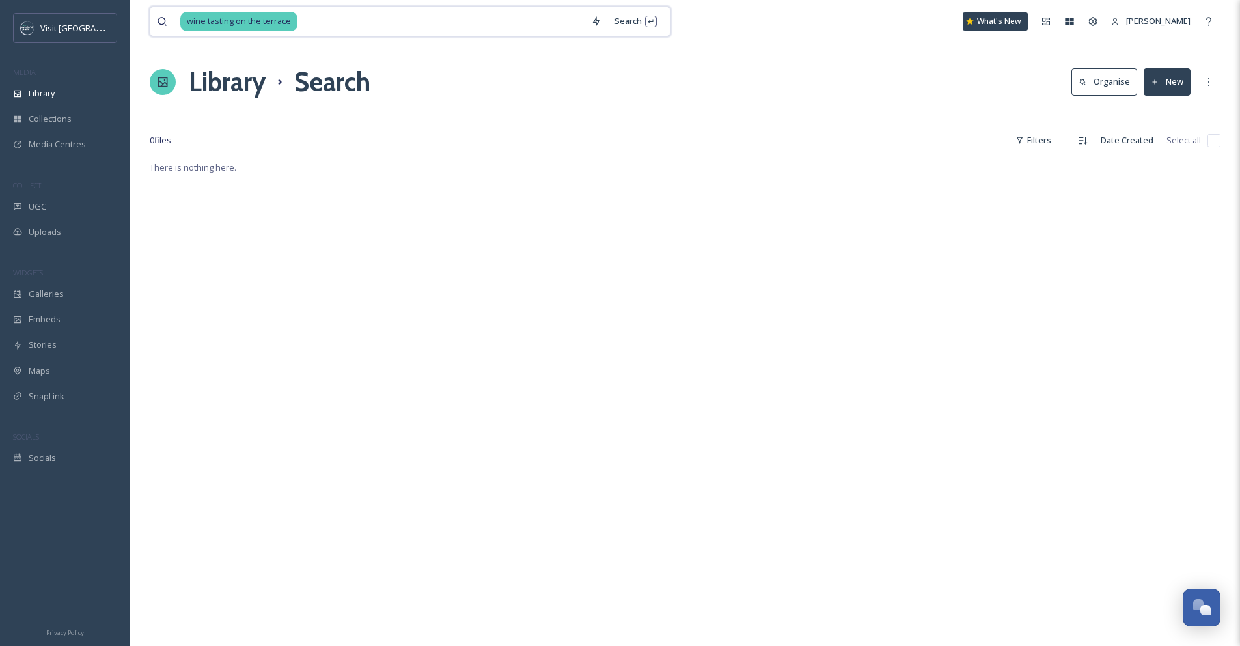
click at [308, 22] on input at bounding box center [442, 21] width 286 height 29
type input "wine tasting"
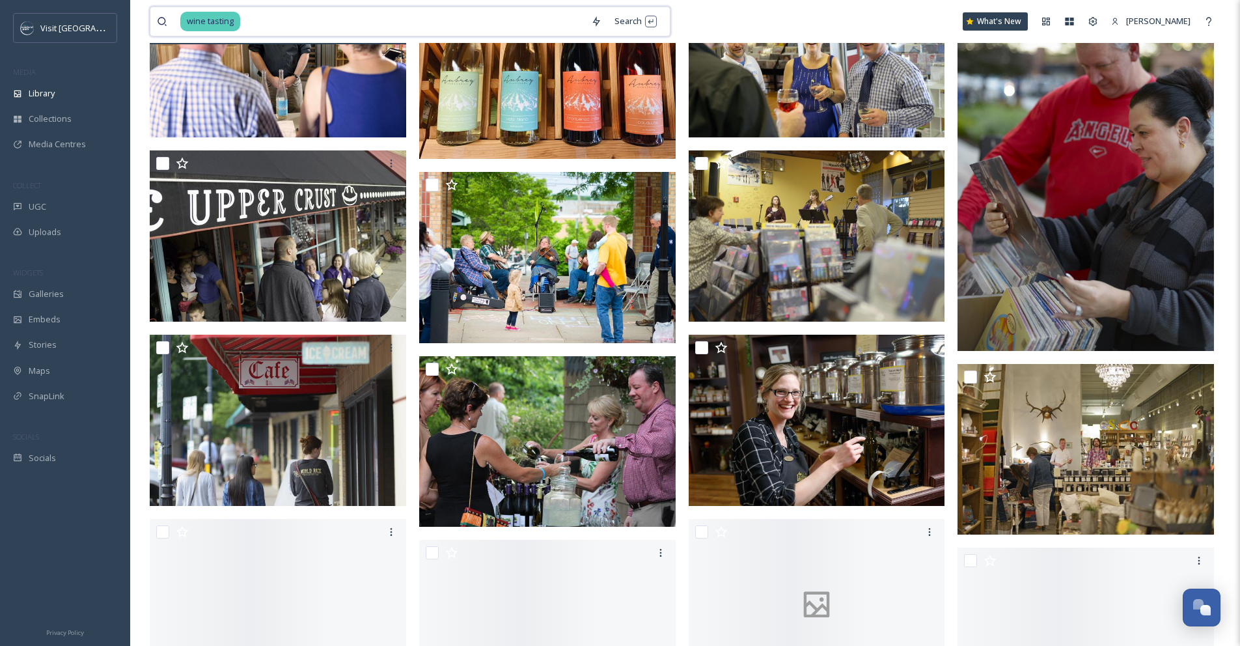
scroll to position [436, 0]
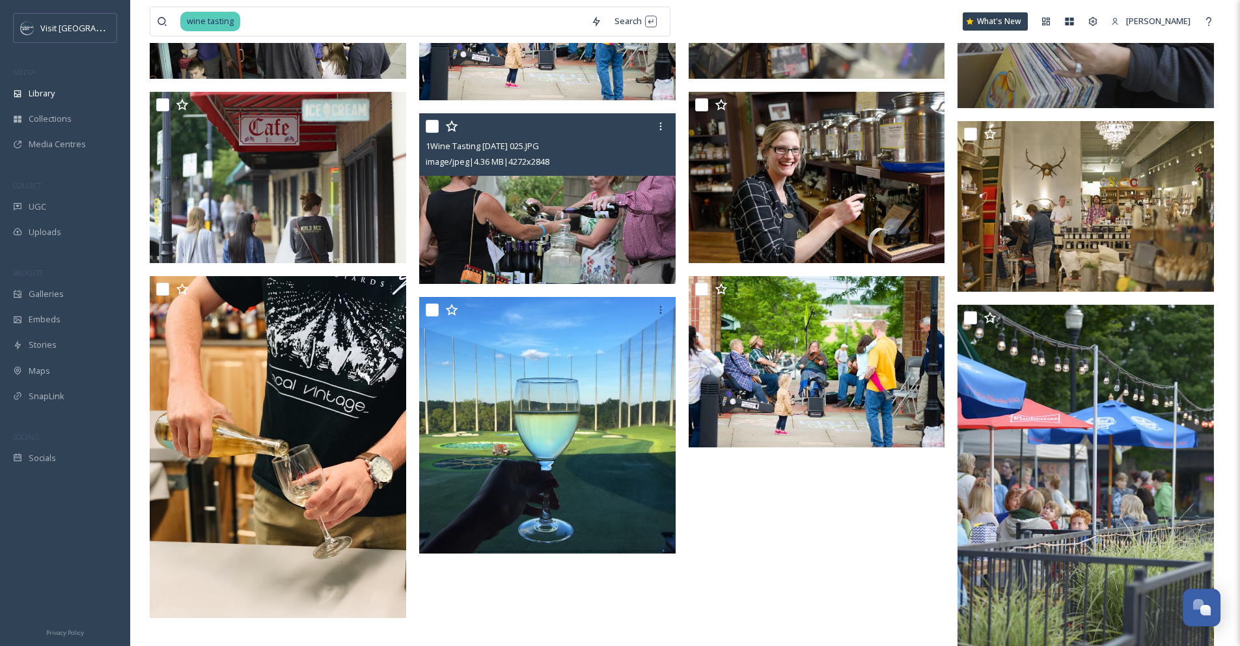
click at [465, 184] on img at bounding box center [547, 198] width 257 height 171
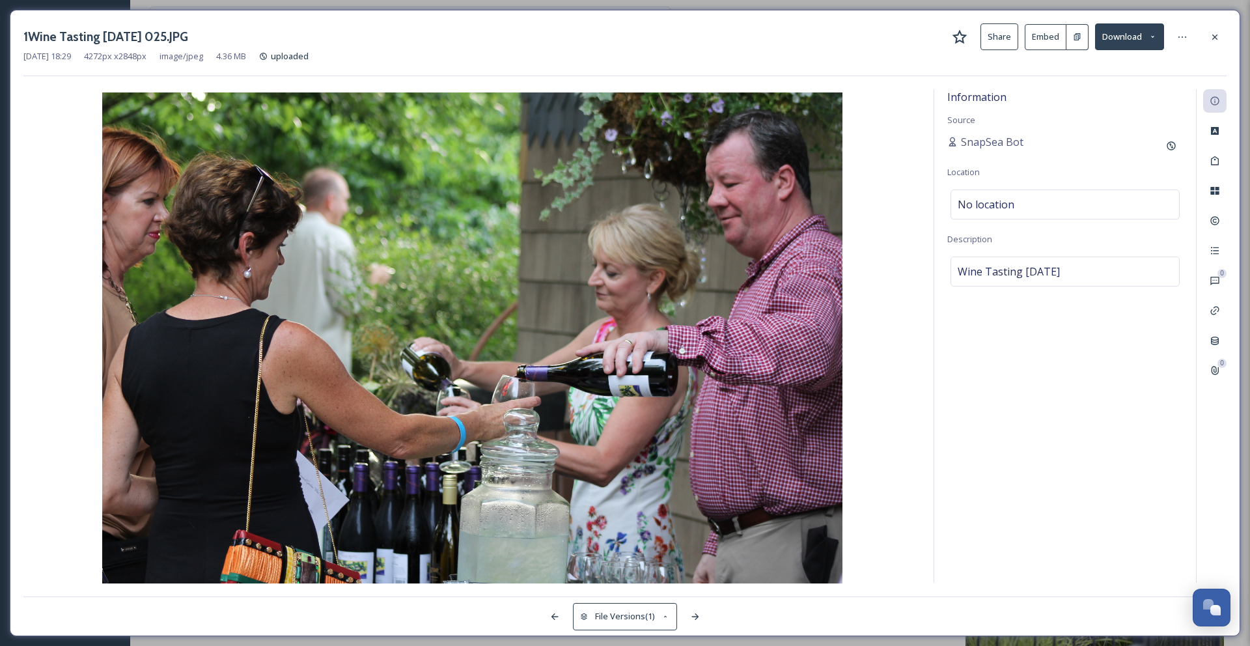
click at [1214, 40] on icon at bounding box center [1215, 37] width 10 height 10
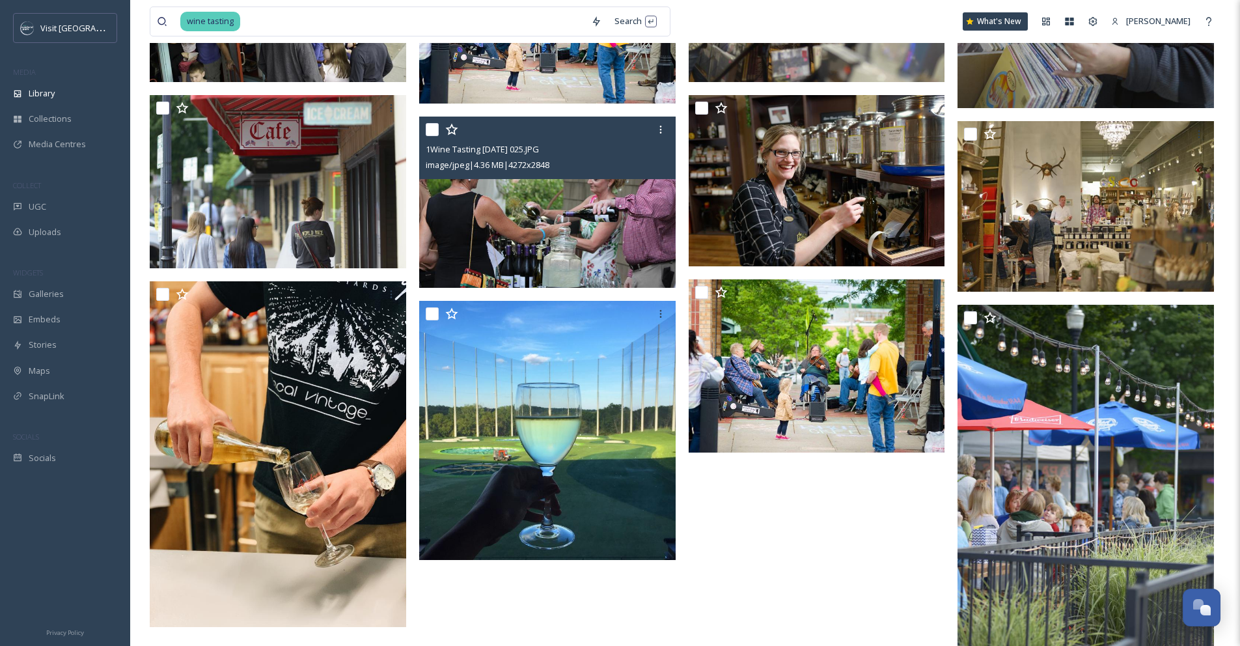
click at [432, 130] on input "checkbox" at bounding box center [432, 129] width 13 height 13
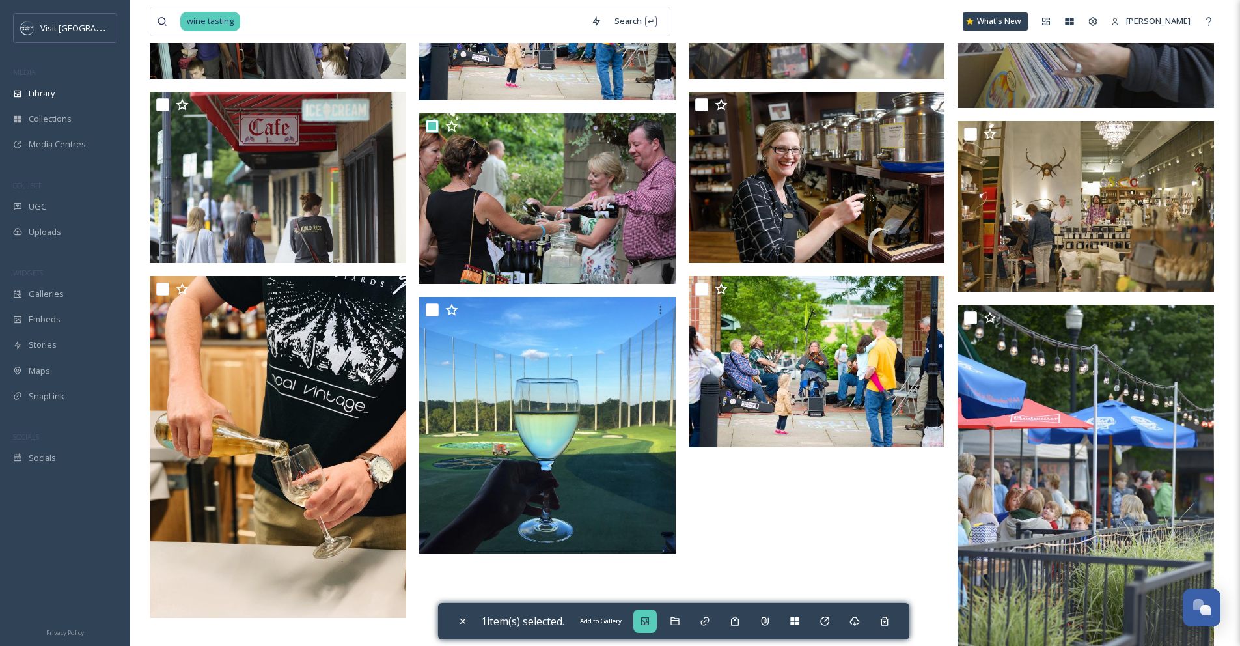
click at [650, 622] on icon at bounding box center [645, 621] width 10 height 10
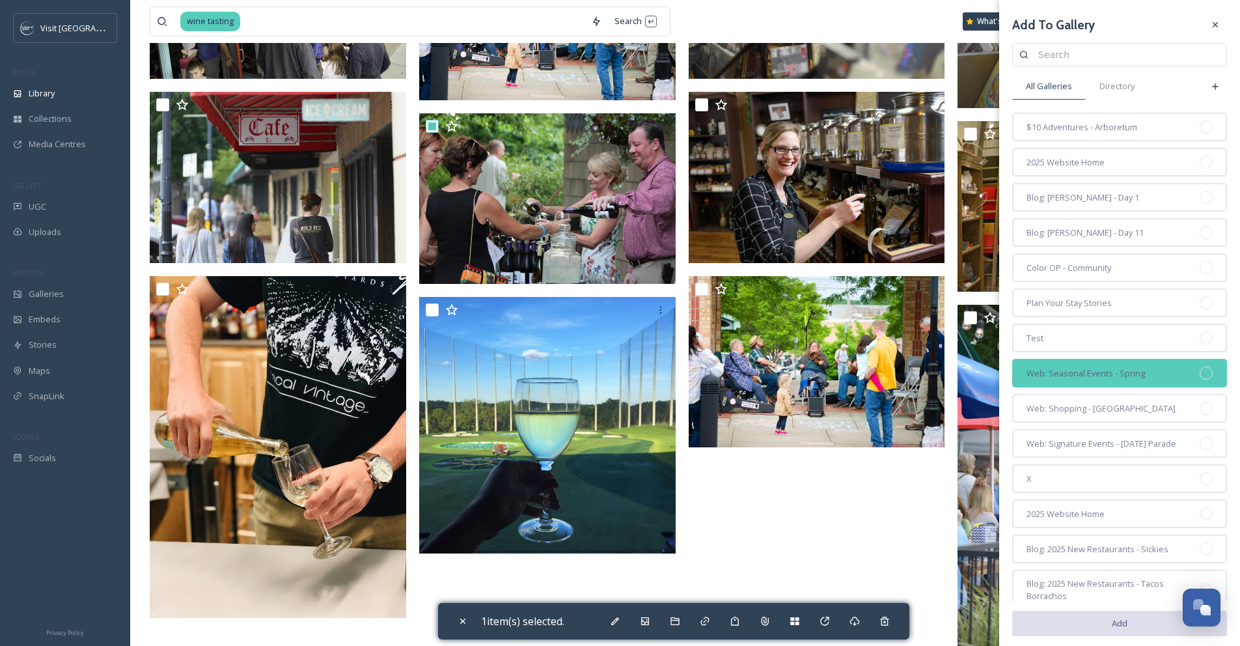
click at [1037, 380] on div "Web: Seasonal Events - Spring" at bounding box center [1119, 373] width 215 height 29
click at [1055, 624] on button "Add" at bounding box center [1119, 622] width 215 height 27
checkbox input "false"
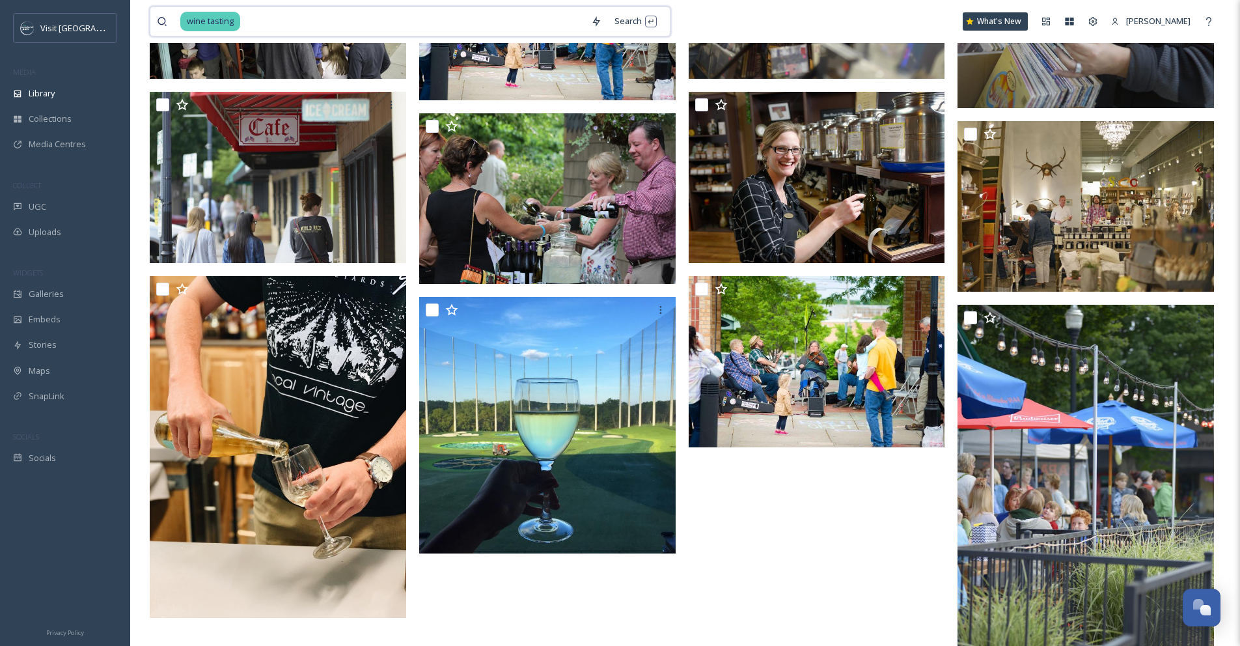
click at [246, 13] on input at bounding box center [413, 21] width 343 height 29
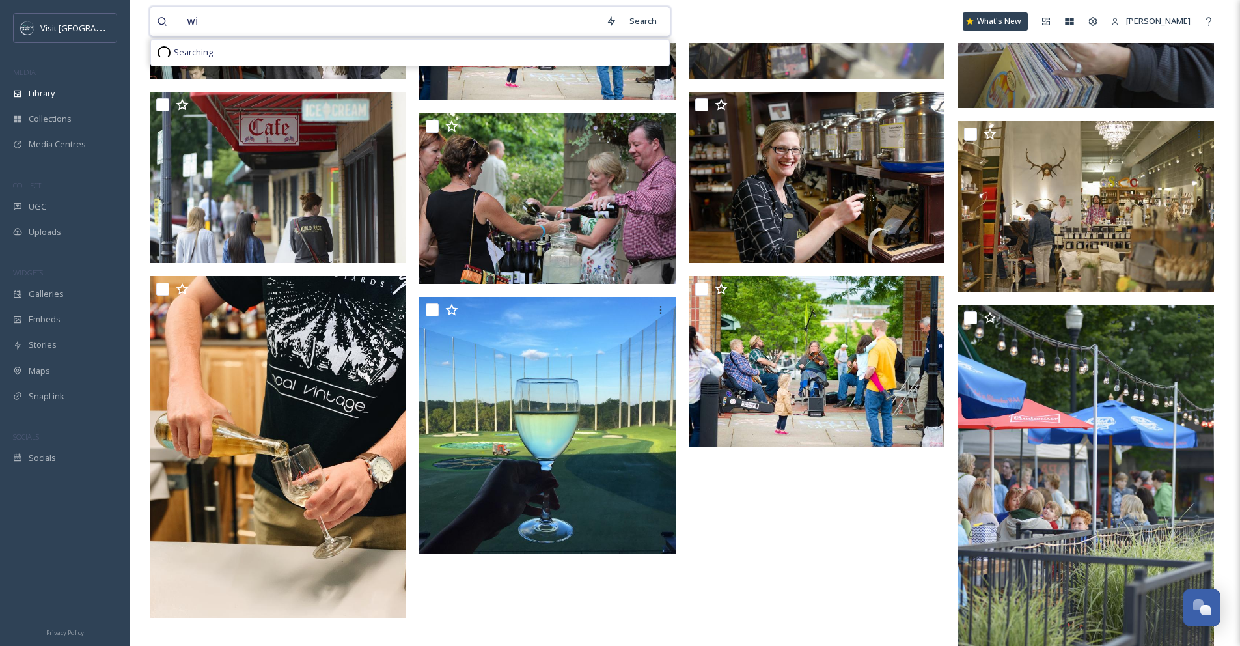
type input "w"
type input "farmers market"
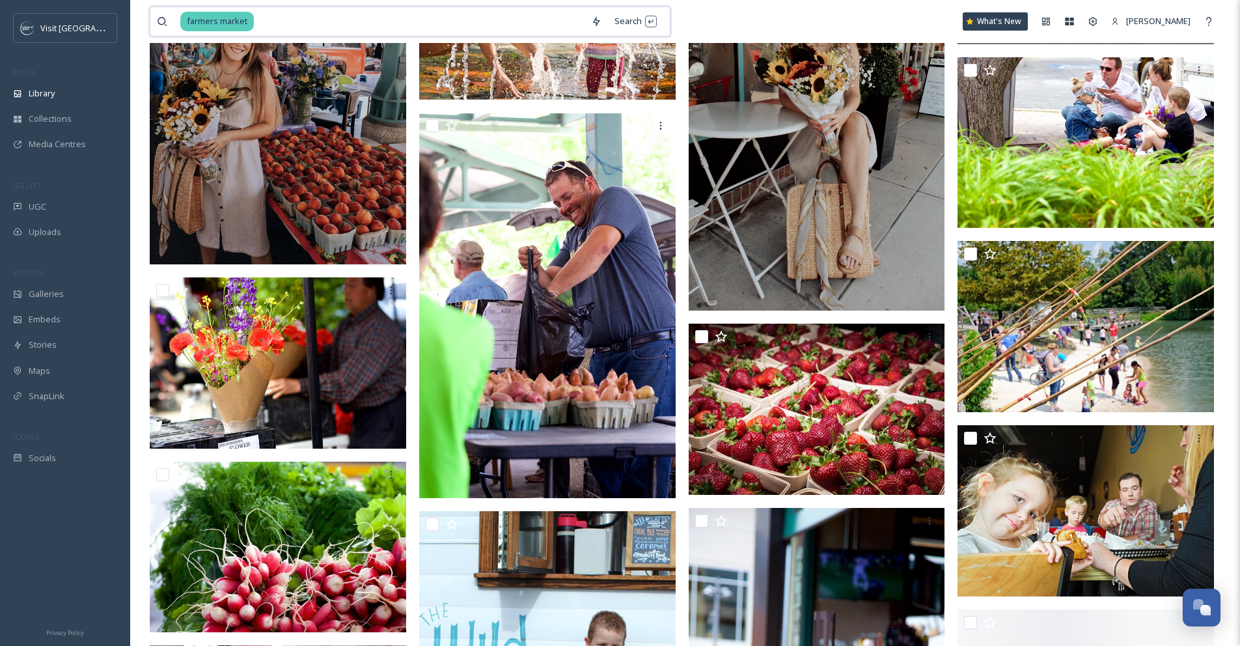
scroll to position [3117, 0]
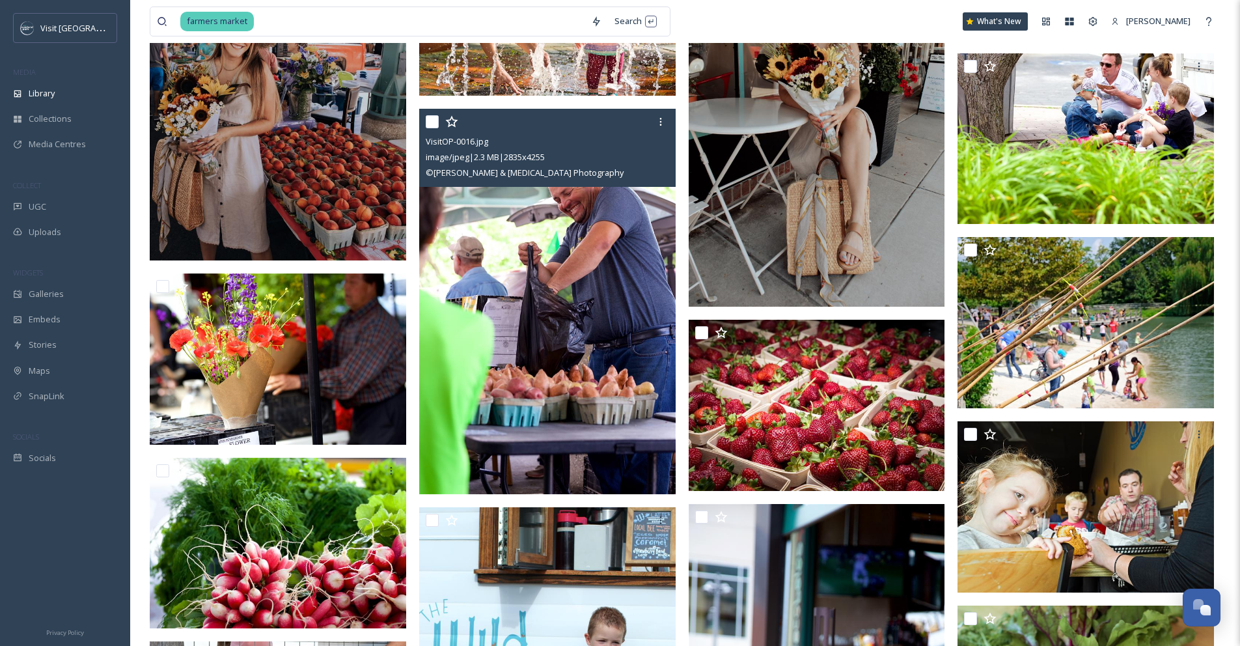
click at [432, 121] on input "checkbox" at bounding box center [432, 121] width 13 height 13
checkbox input "true"
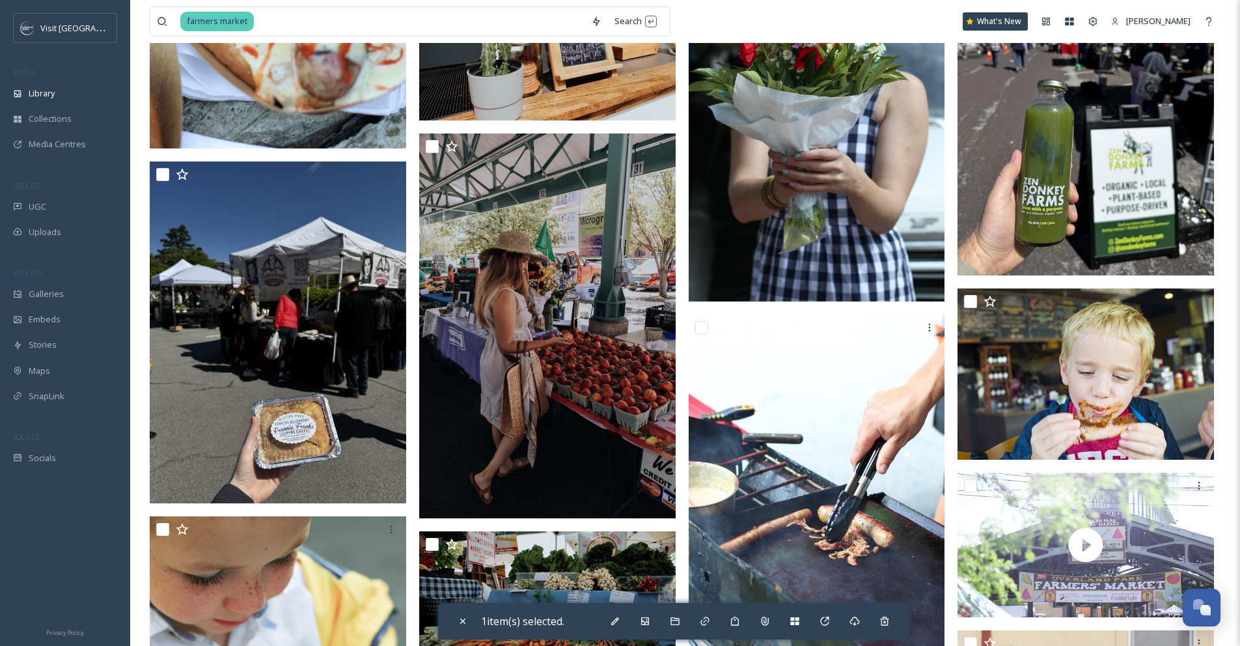
scroll to position [2353, 0]
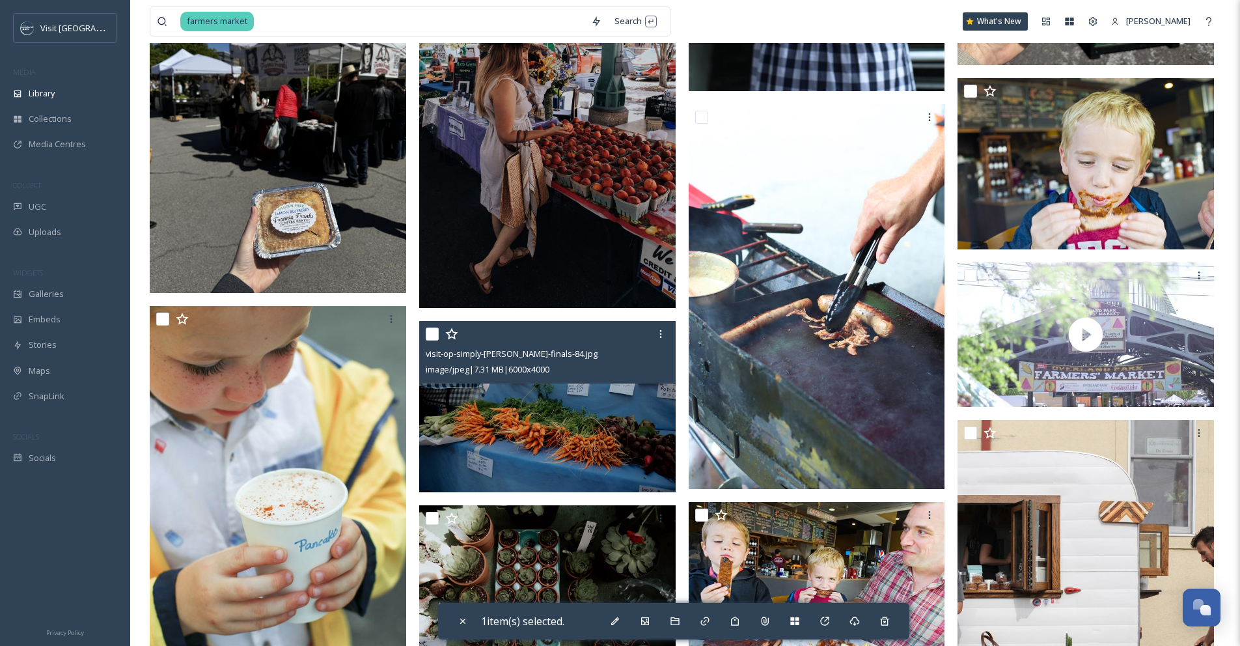
click at [434, 338] on input "checkbox" at bounding box center [432, 333] width 13 height 13
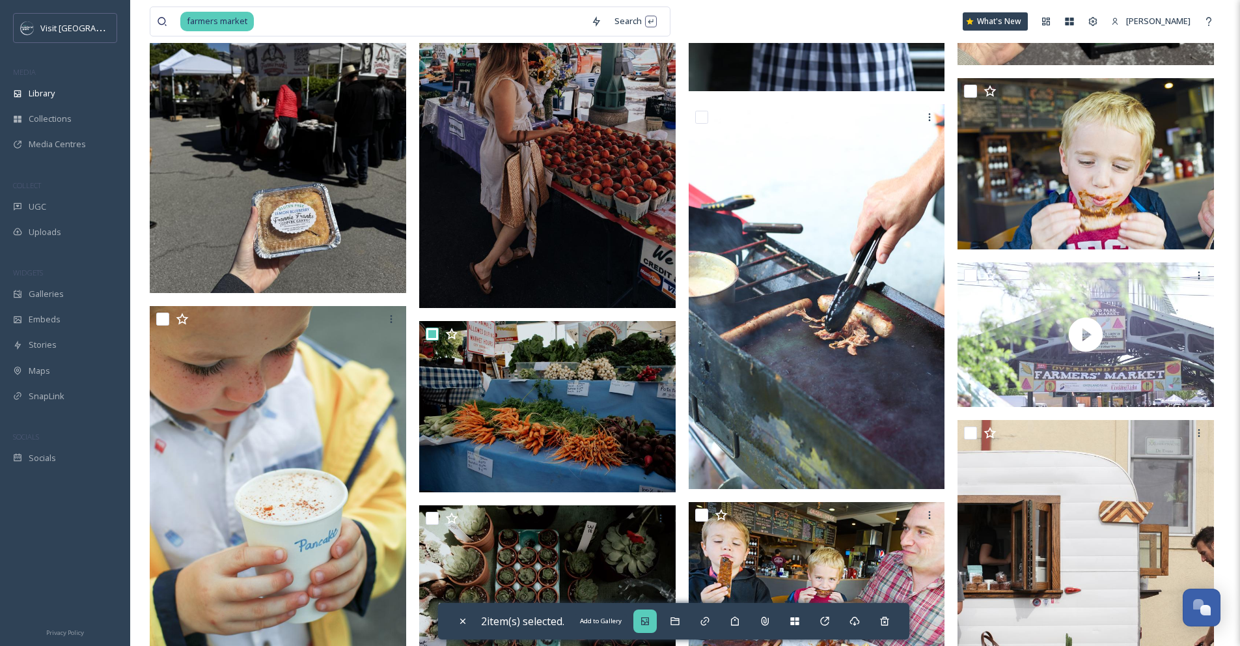
click at [646, 628] on div "Add to Gallery" at bounding box center [644, 620] width 23 height 23
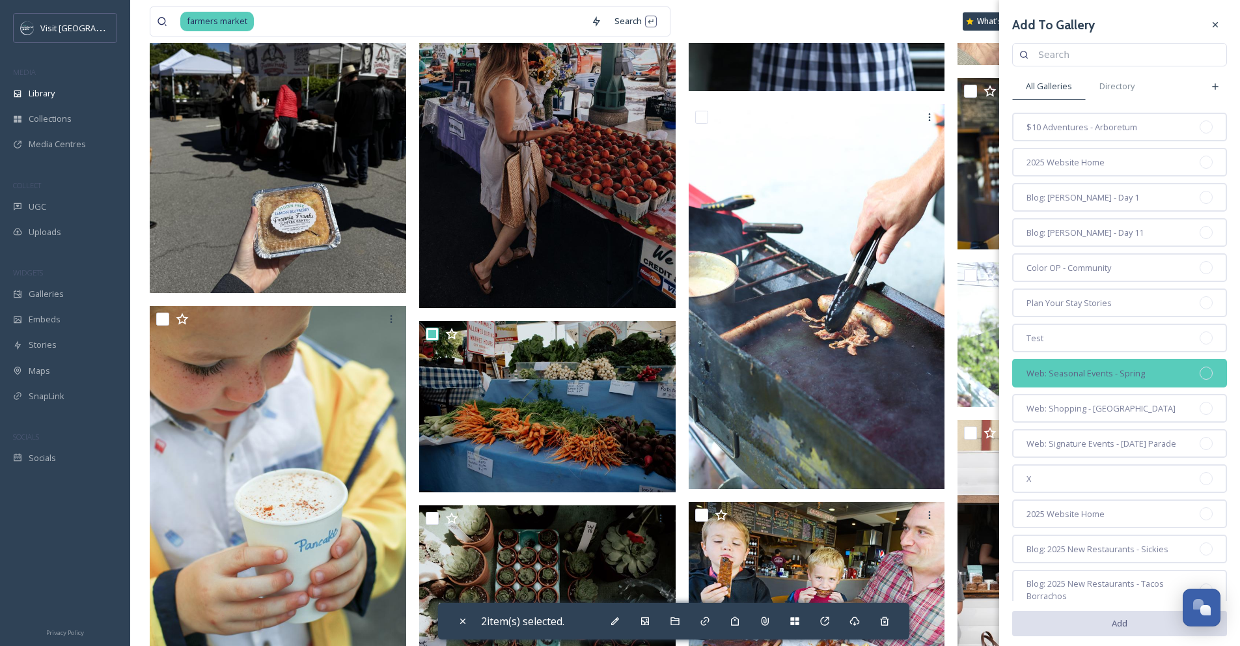
click at [1125, 378] on span "Web: Seasonal Events - Spring" at bounding box center [1086, 373] width 118 height 12
click at [1113, 622] on button "Add" at bounding box center [1119, 622] width 215 height 27
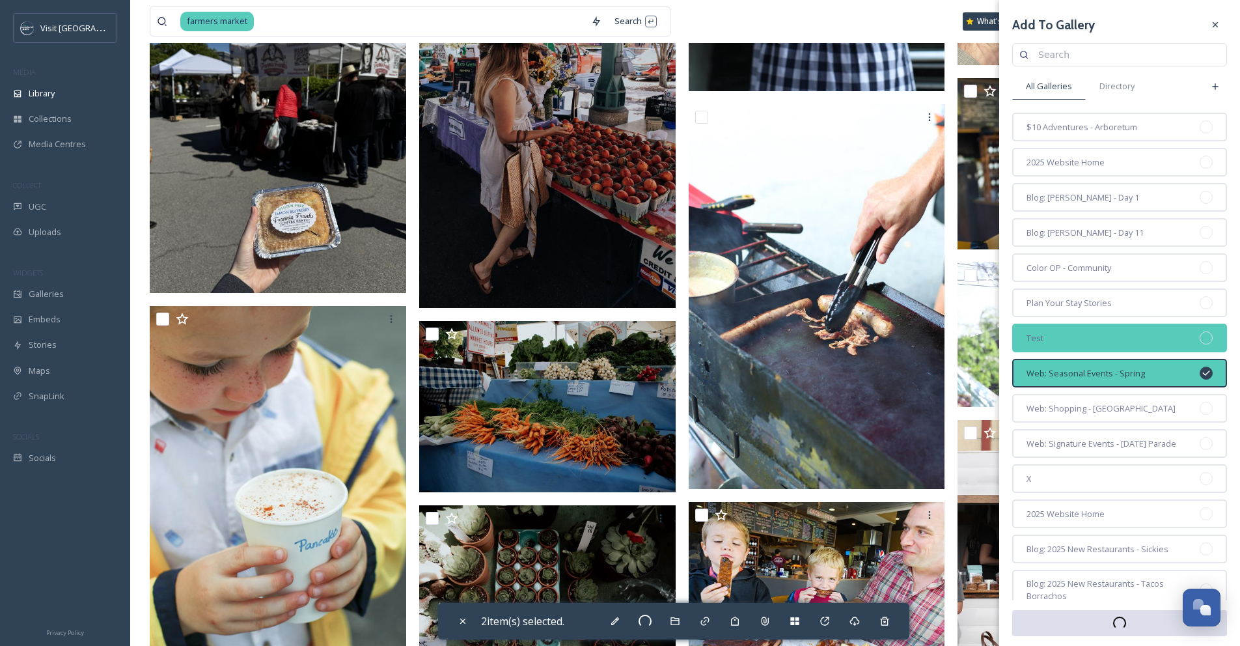
checkbox input "false"
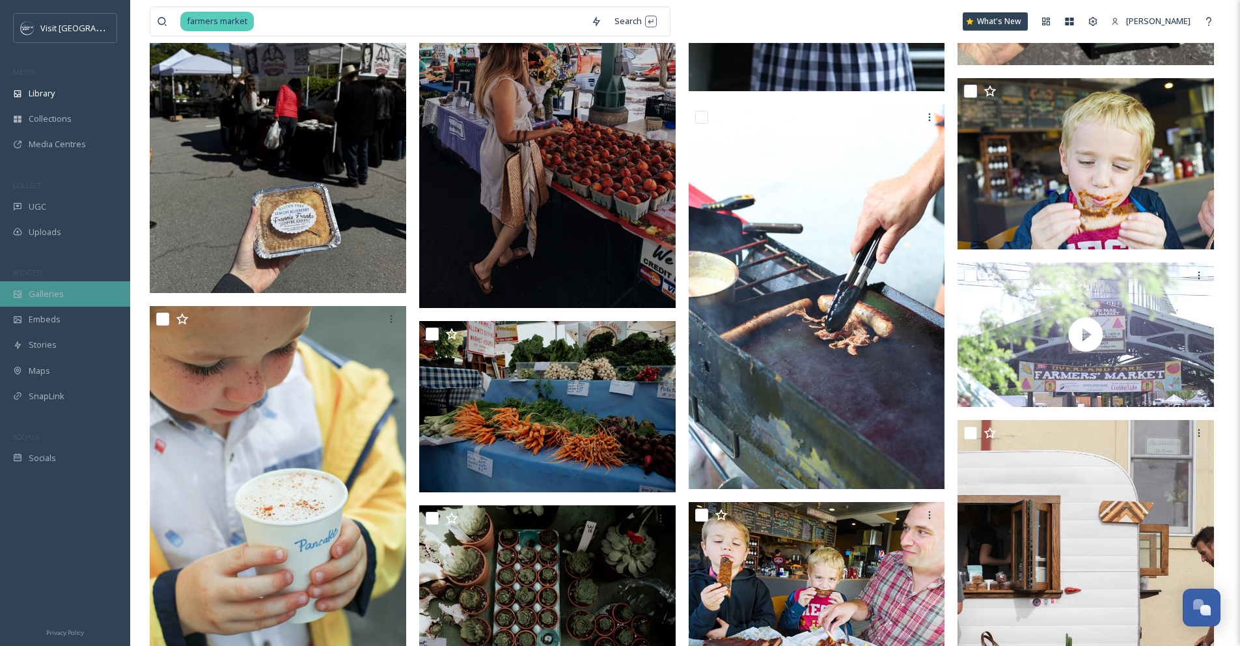
click at [66, 288] on div "Galleries" at bounding box center [65, 293] width 130 height 25
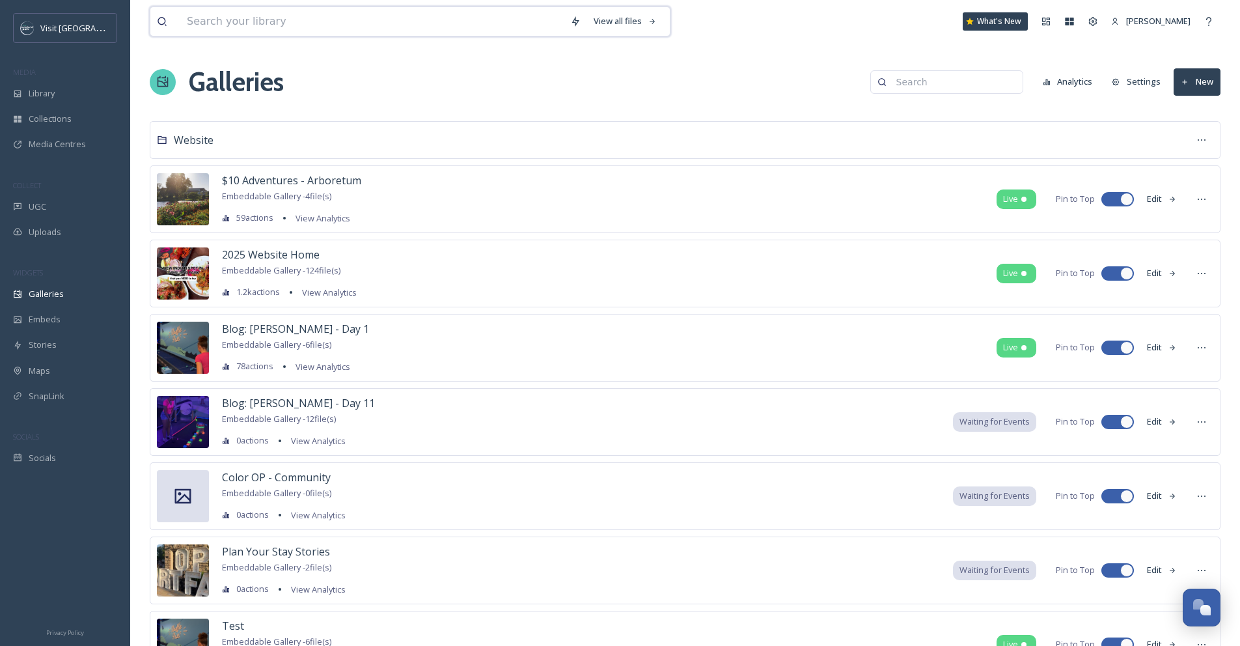
click at [525, 25] on input at bounding box center [371, 21] width 383 height 29
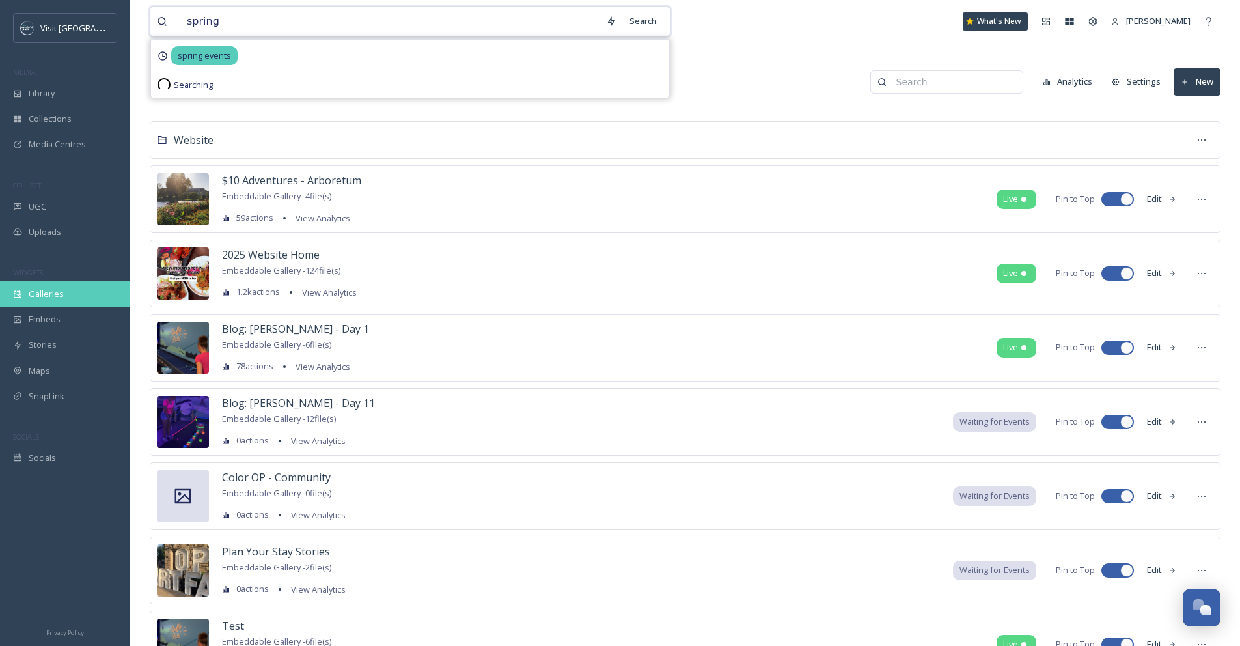
type input "spring"
click at [42, 297] on span "Galleries" at bounding box center [46, 294] width 35 height 12
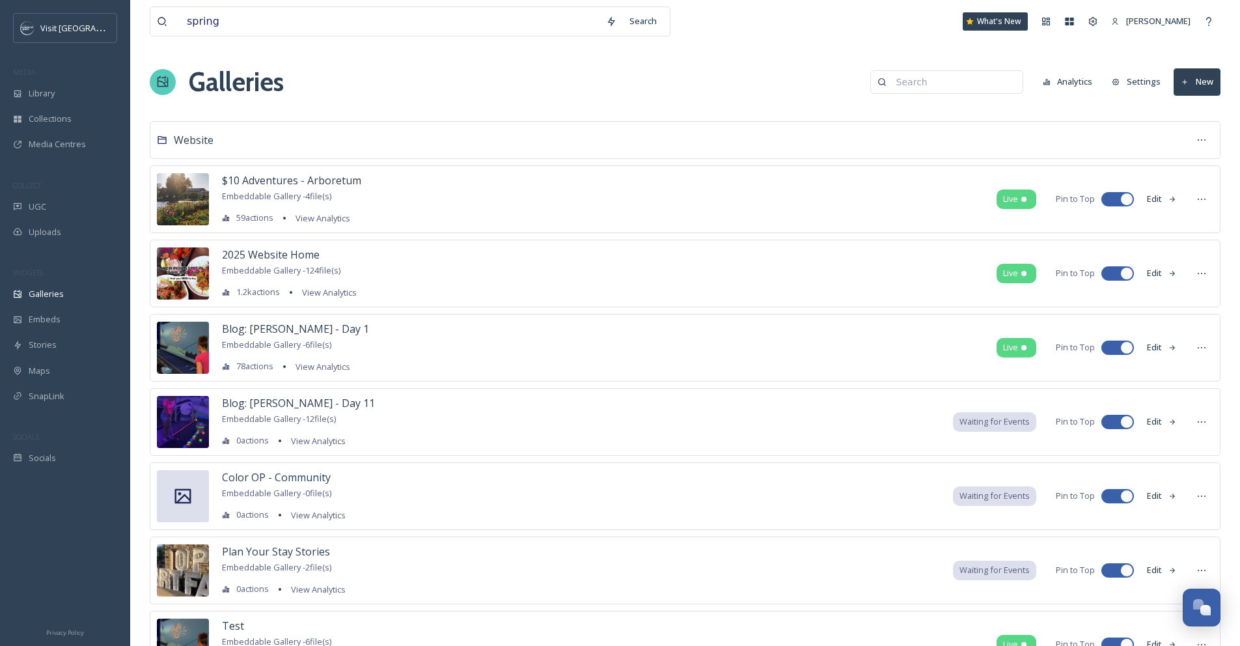
click at [968, 82] on input at bounding box center [953, 82] width 126 height 26
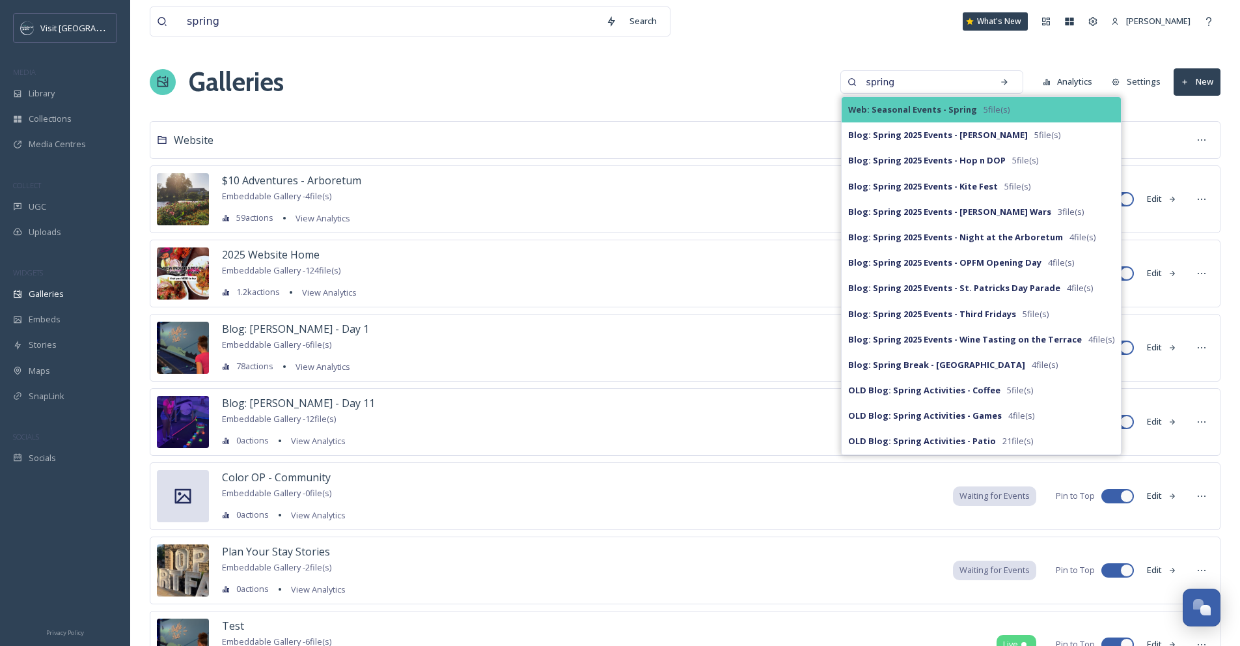
type input "spring"
click at [976, 102] on div "Web: Seasonal Events - Spring 5 file(s)" at bounding box center [981, 109] width 279 height 25
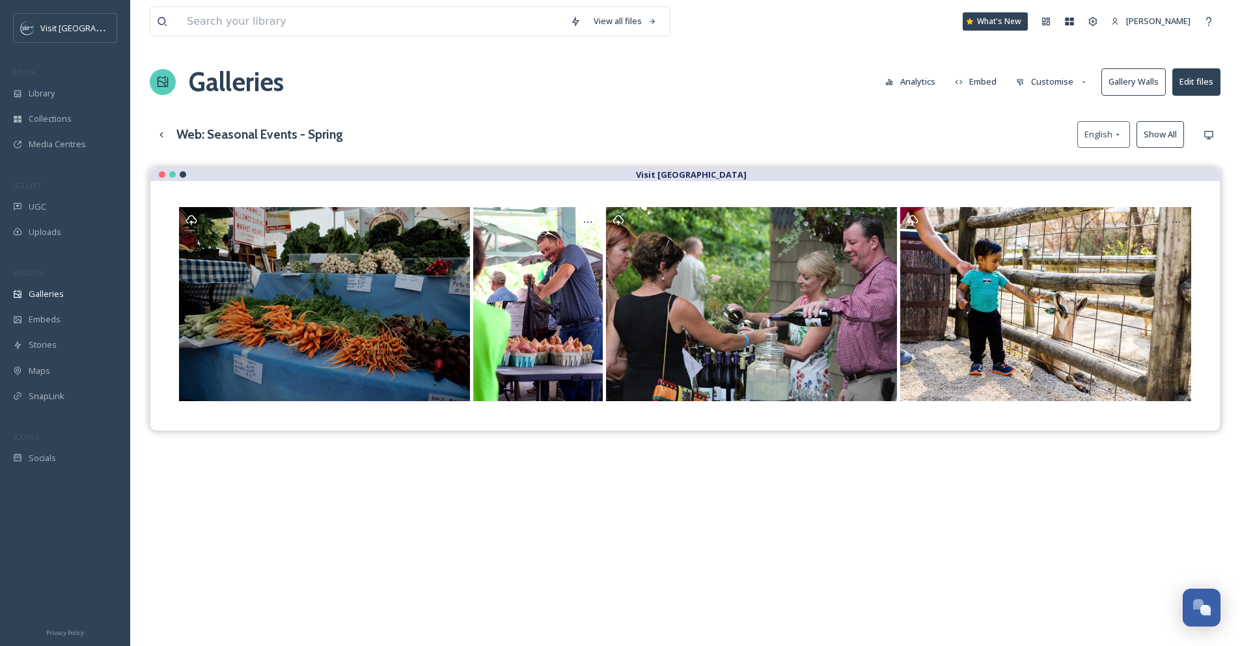
click at [1155, 140] on button "Show All" at bounding box center [1161, 134] width 48 height 27
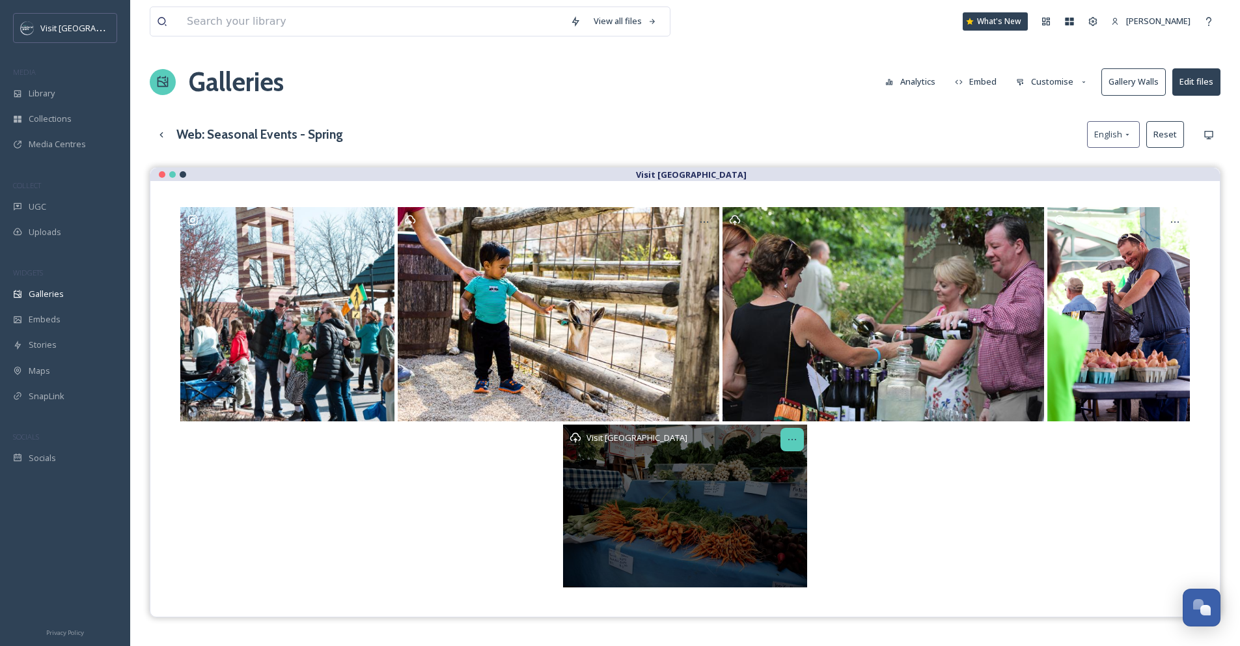
click at [793, 442] on icon at bounding box center [792, 439] width 10 height 10
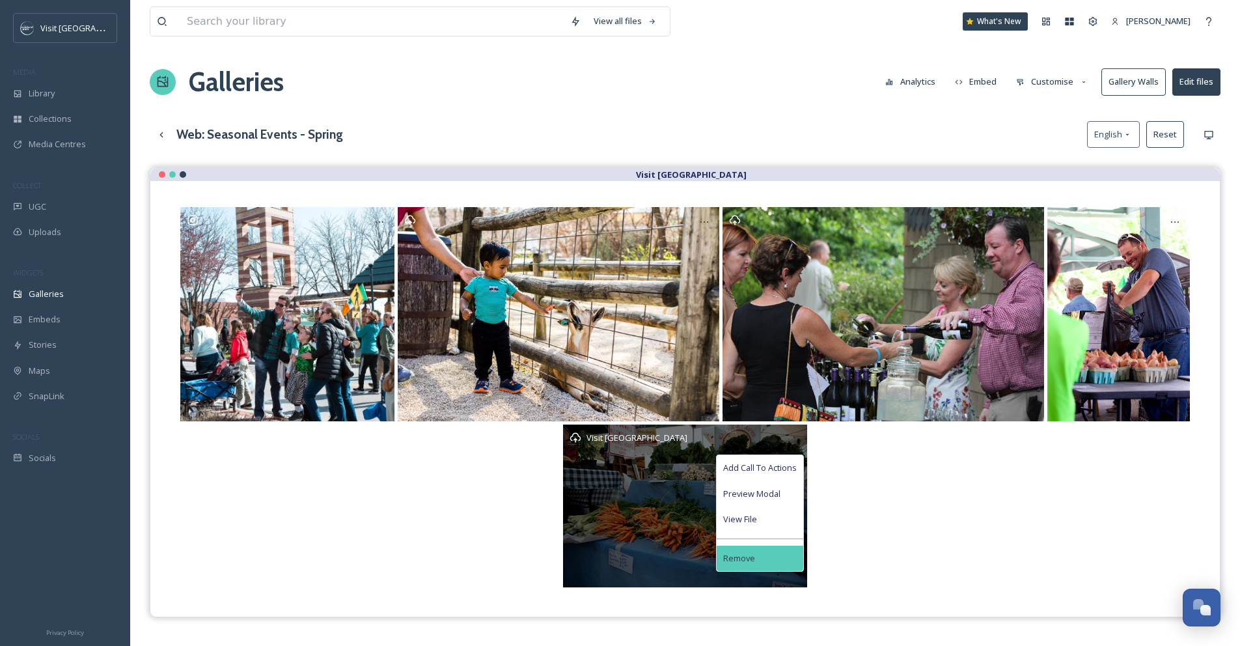
click at [787, 563] on div "Remove" at bounding box center [760, 558] width 87 height 25
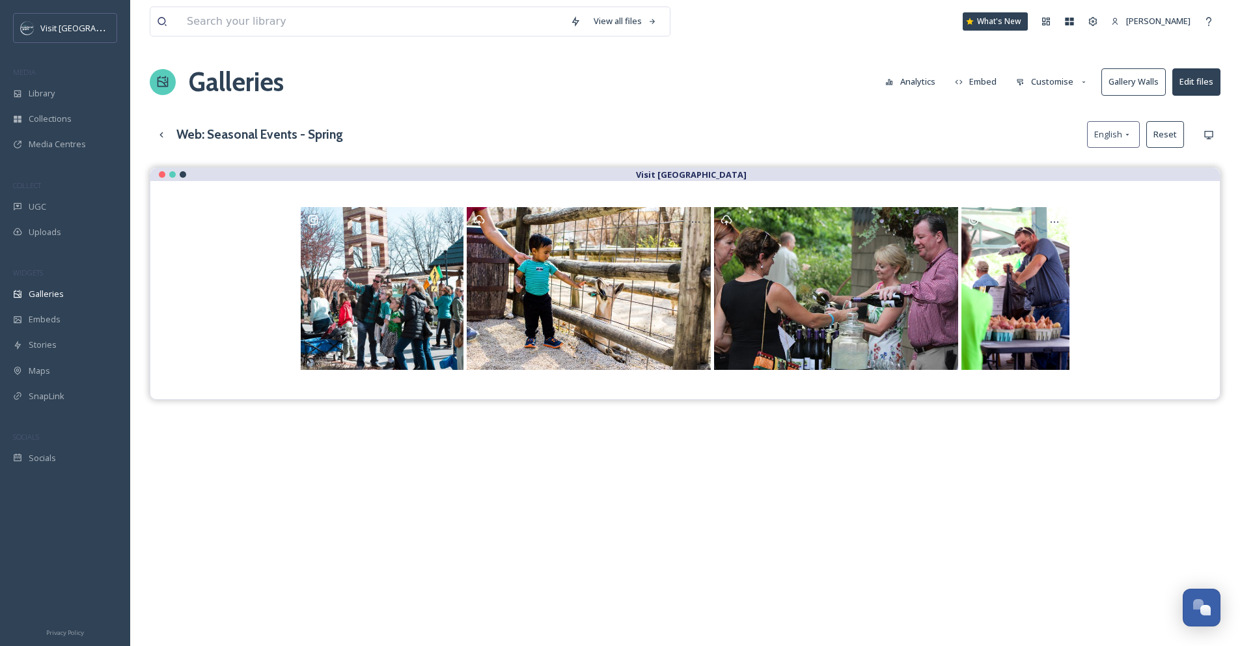
click at [990, 83] on button "Embed" at bounding box center [976, 81] width 55 height 25
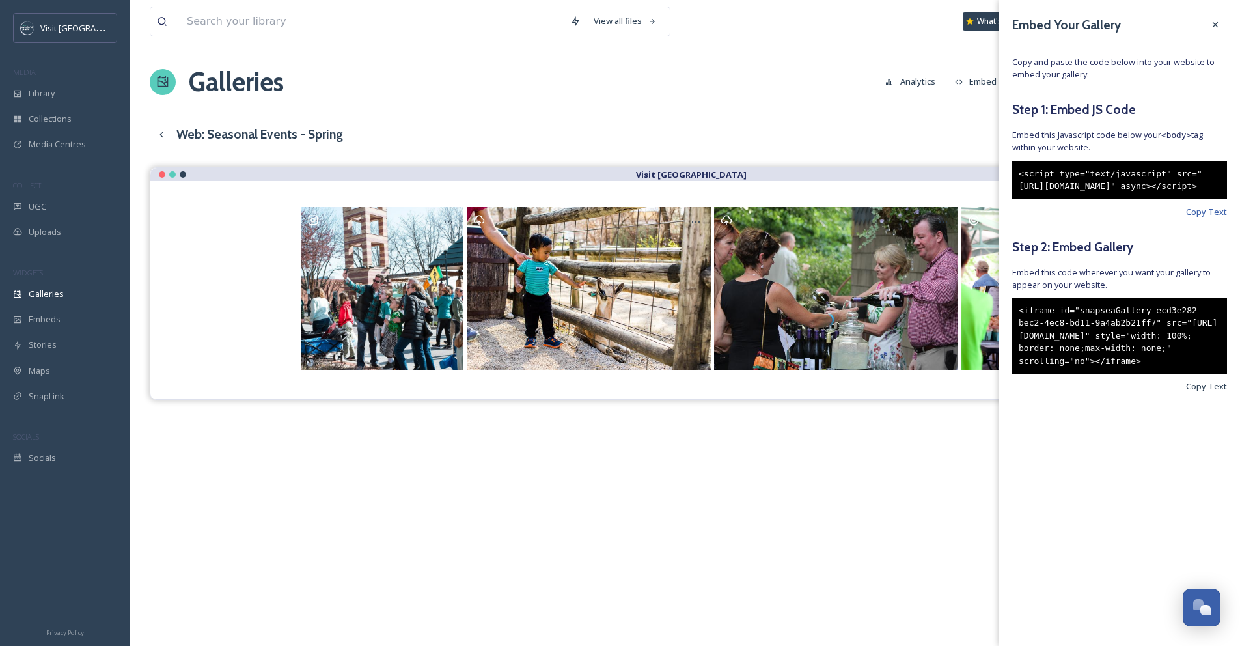
click at [1204, 218] on span "Copy Text" at bounding box center [1206, 212] width 41 height 12
click at [1201, 393] on span "Copy Text" at bounding box center [1206, 386] width 41 height 12
click at [1202, 218] on span "Copy Text" at bounding box center [1206, 212] width 41 height 12
click at [1216, 23] on icon at bounding box center [1215, 25] width 10 height 10
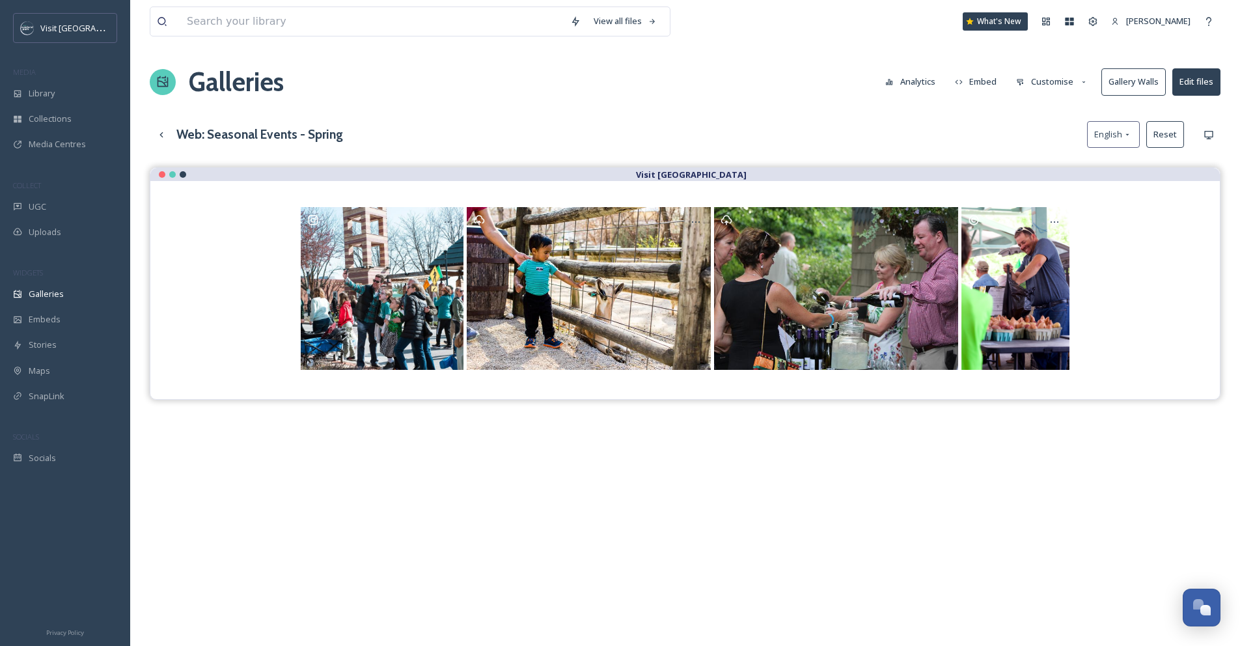
click at [986, 79] on button "Embed" at bounding box center [976, 81] width 55 height 25
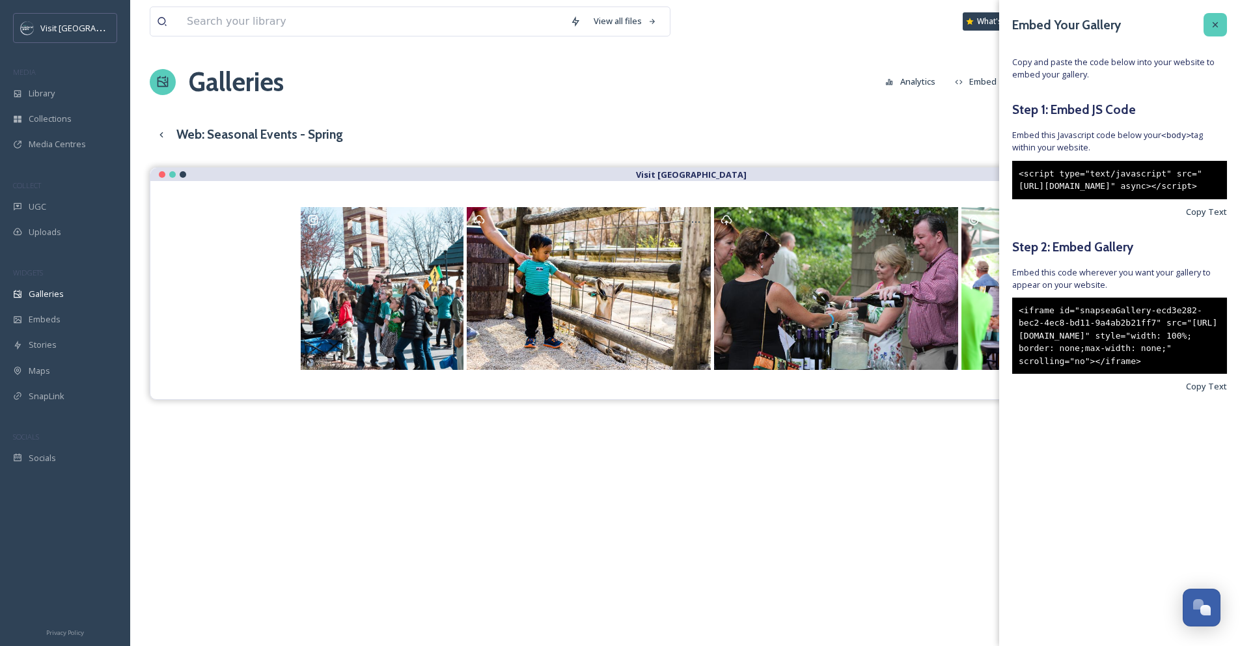
click at [1217, 21] on icon at bounding box center [1215, 25] width 10 height 10
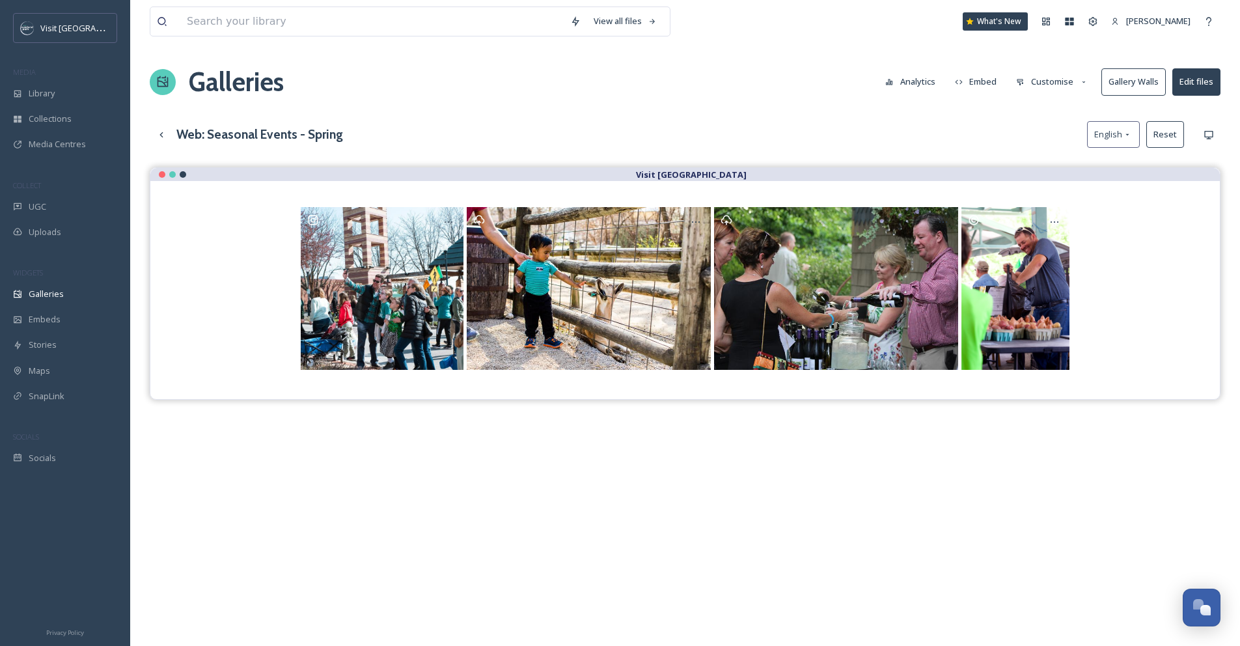
click at [1062, 80] on button "Customise" at bounding box center [1052, 81] width 85 height 25
click at [1057, 115] on div "Layout" at bounding box center [1055, 111] width 90 height 25
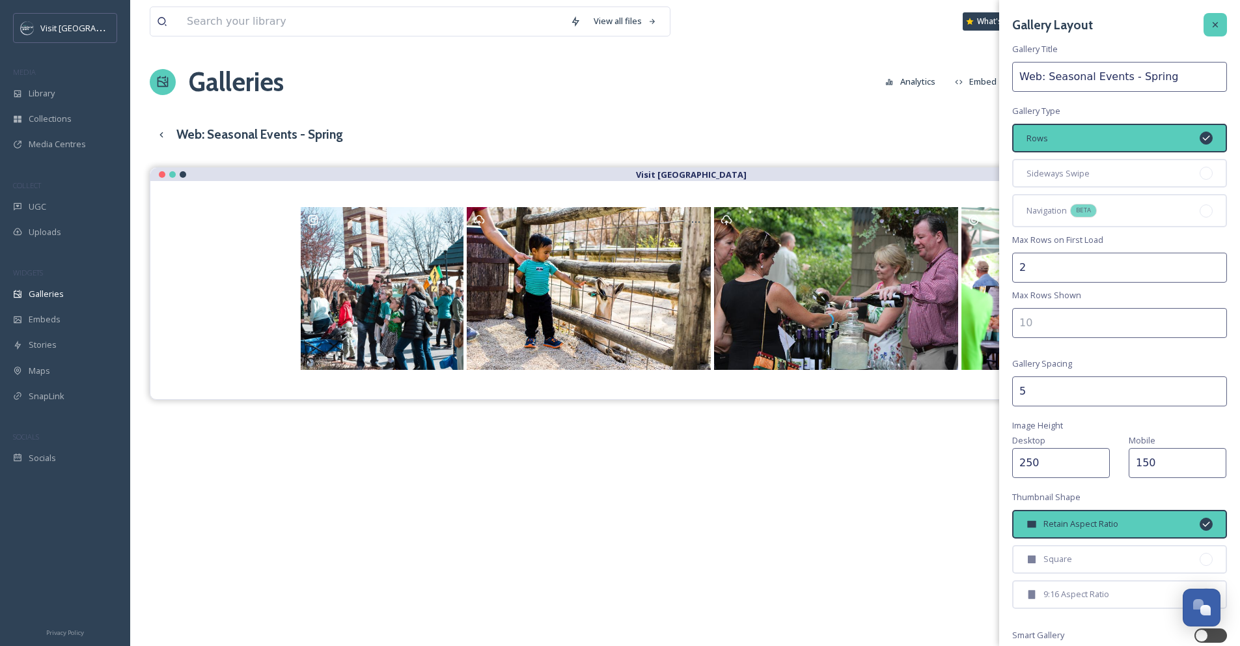
click at [1211, 26] on div at bounding box center [1215, 24] width 23 height 23
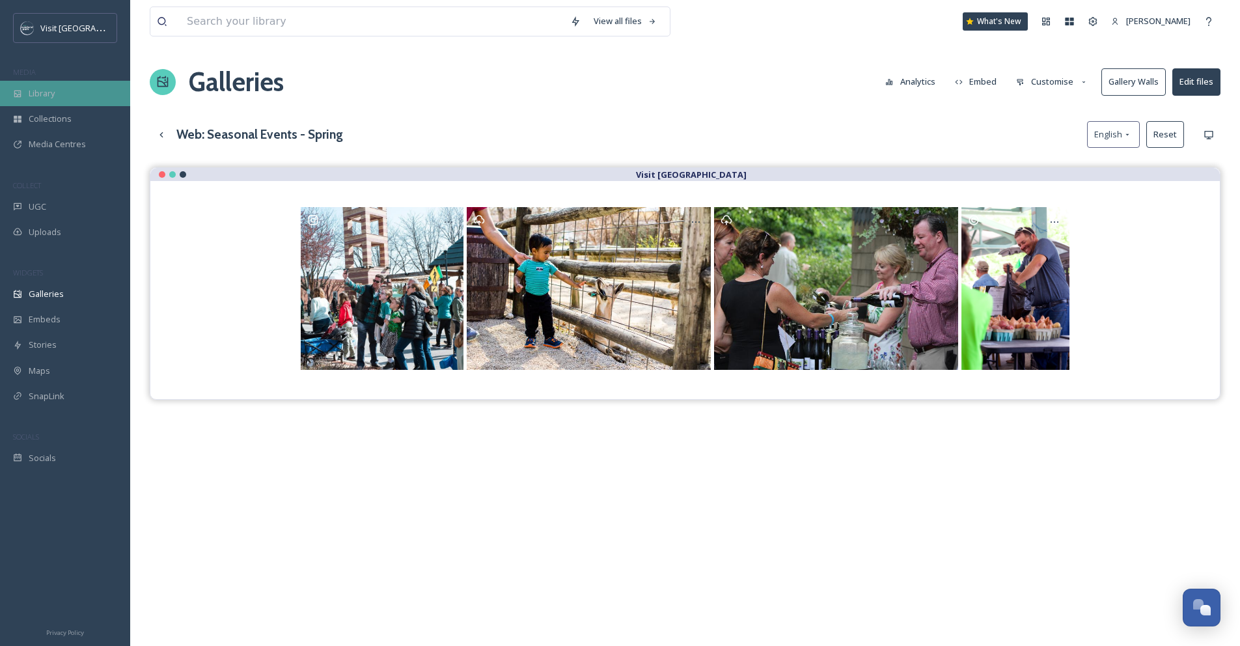
click at [52, 104] on div "Library" at bounding box center [65, 93] width 130 height 25
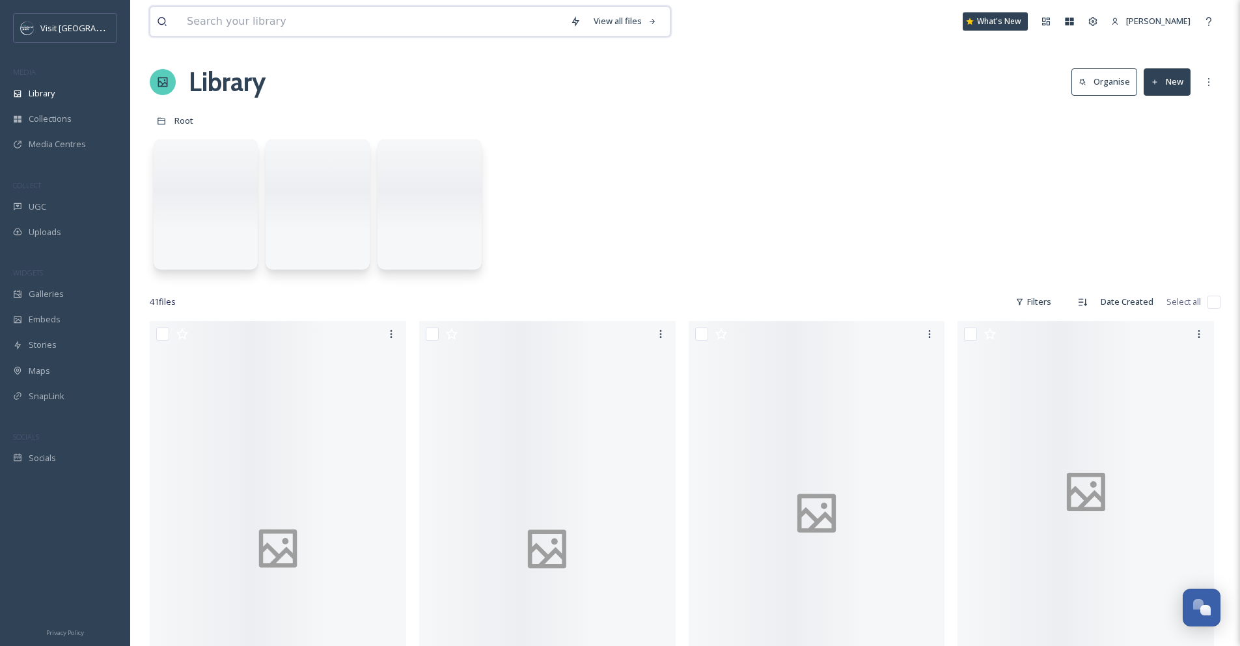
click at [186, 19] on input at bounding box center [371, 21] width 383 height 29
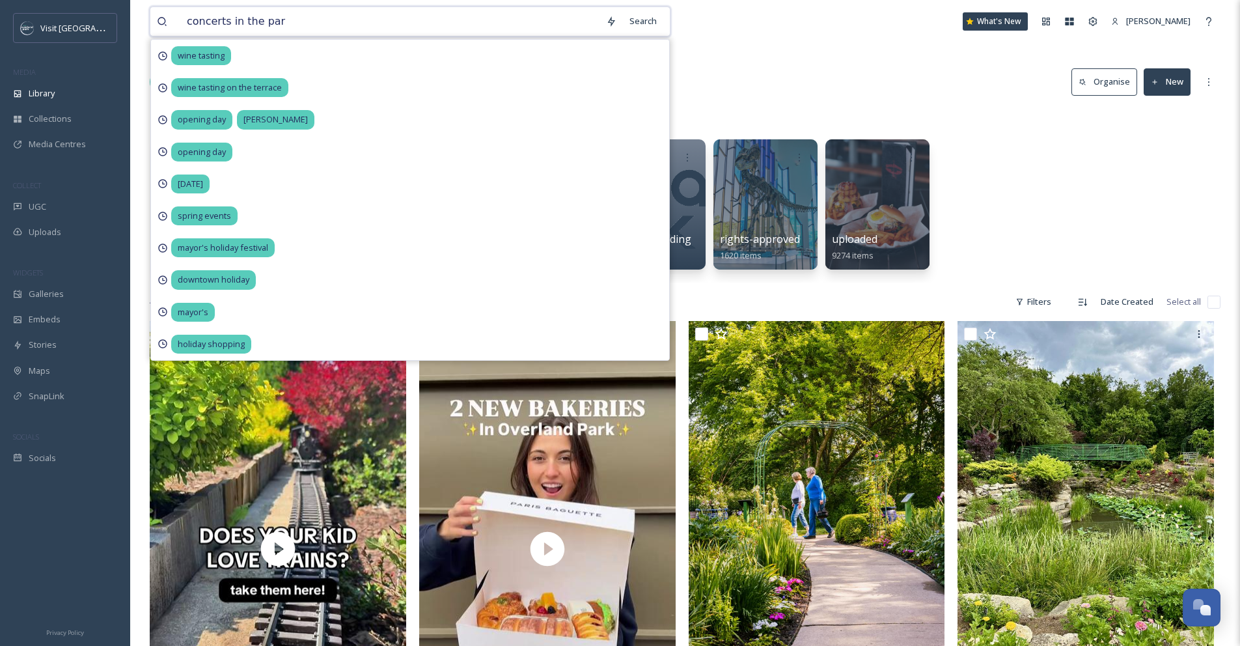
type input "concerts in the park"
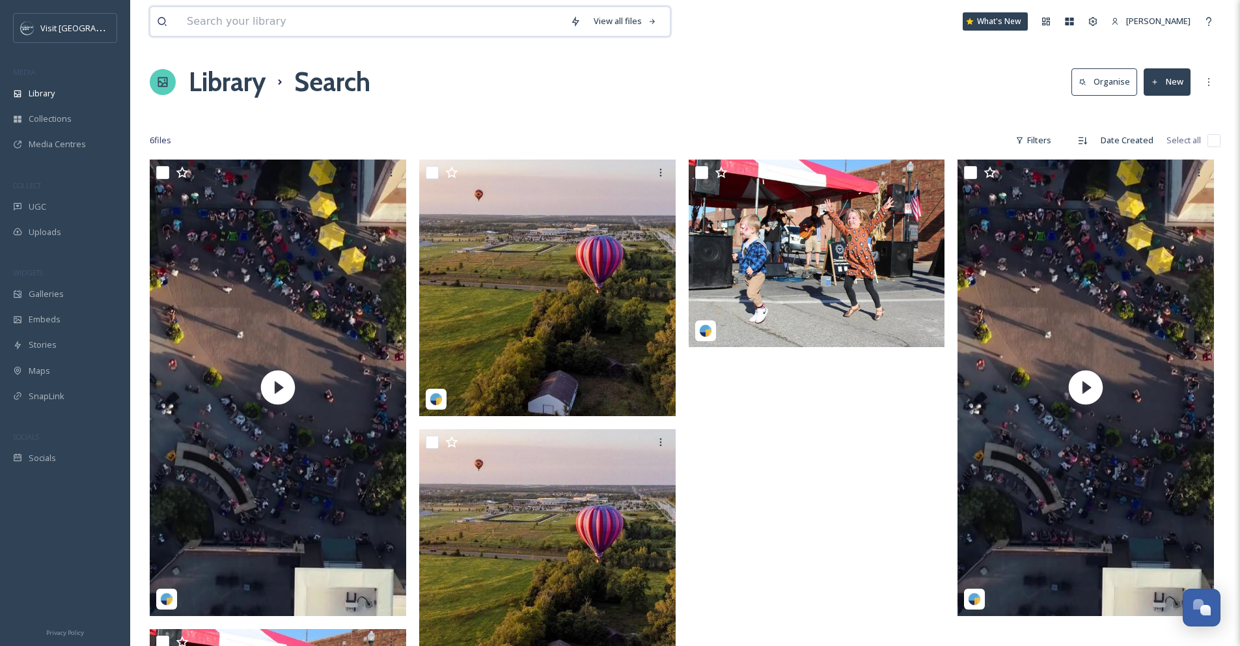
click at [419, 20] on input at bounding box center [371, 21] width 383 height 29
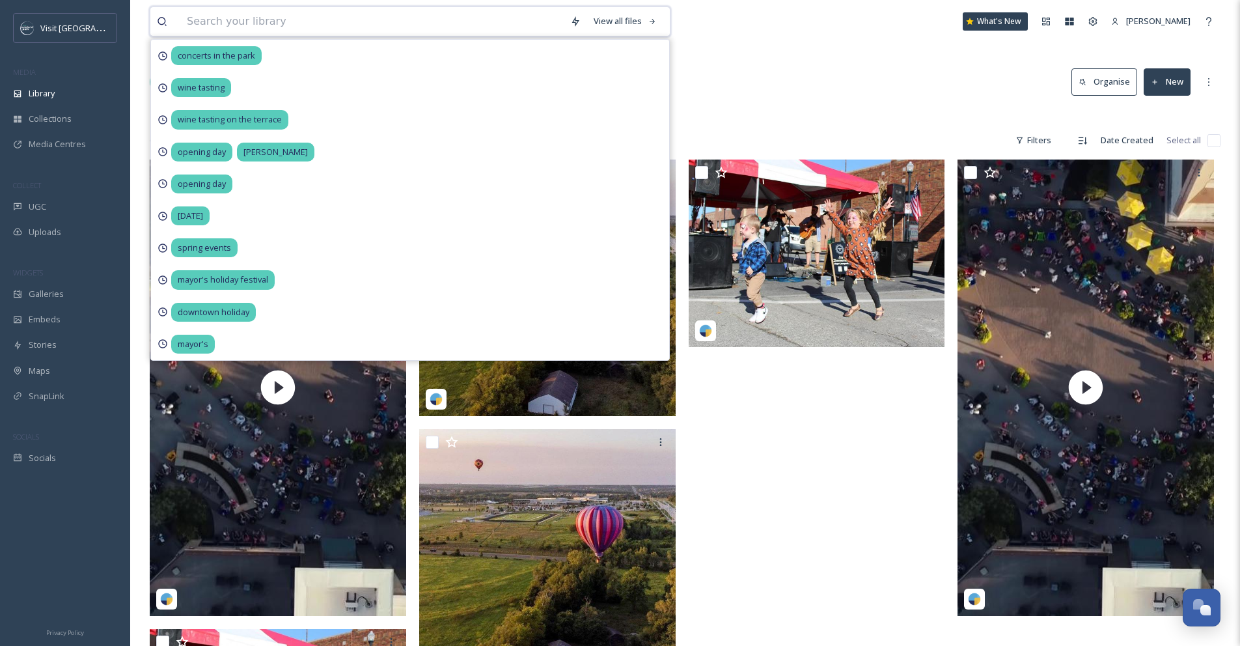
type input "c"
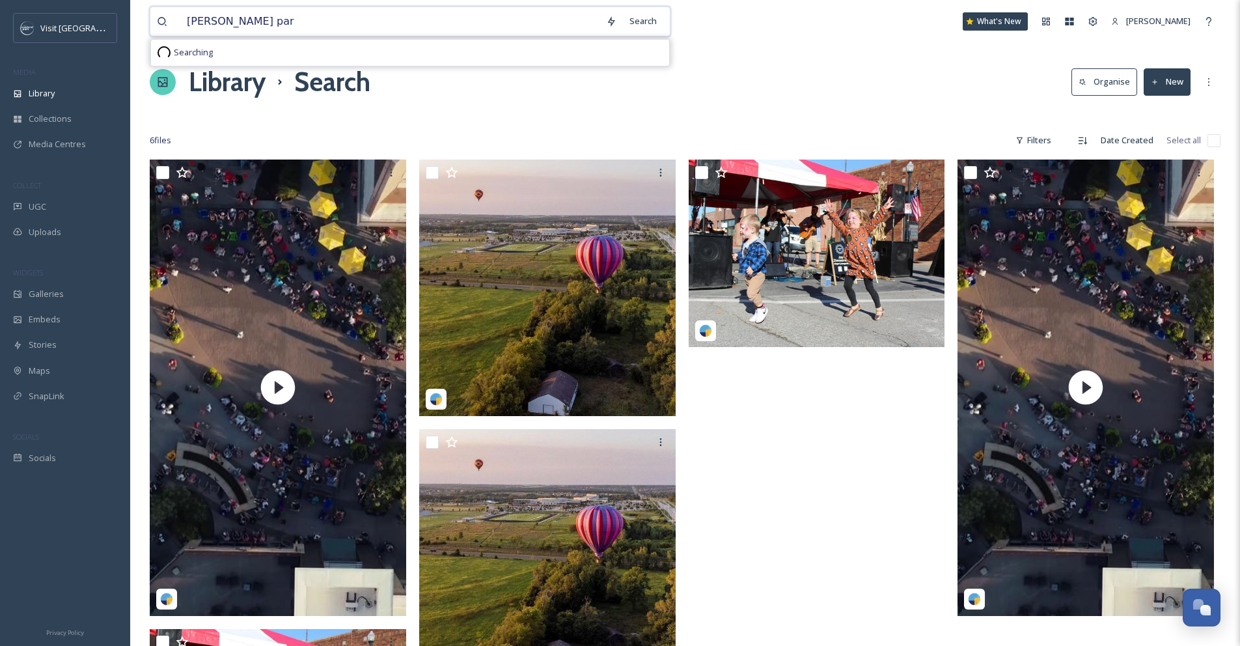
type input "[PERSON_NAME][GEOGRAPHIC_DATA]"
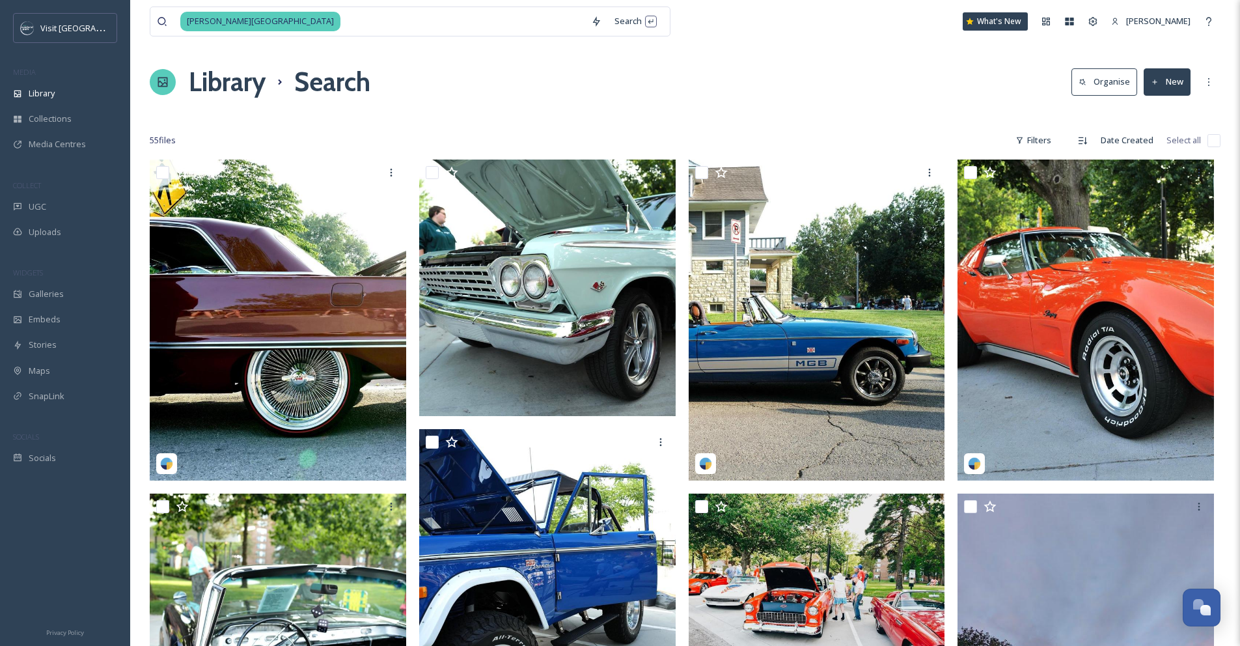
click at [812, 87] on div "Library Search Organise New" at bounding box center [685, 81] width 1071 height 39
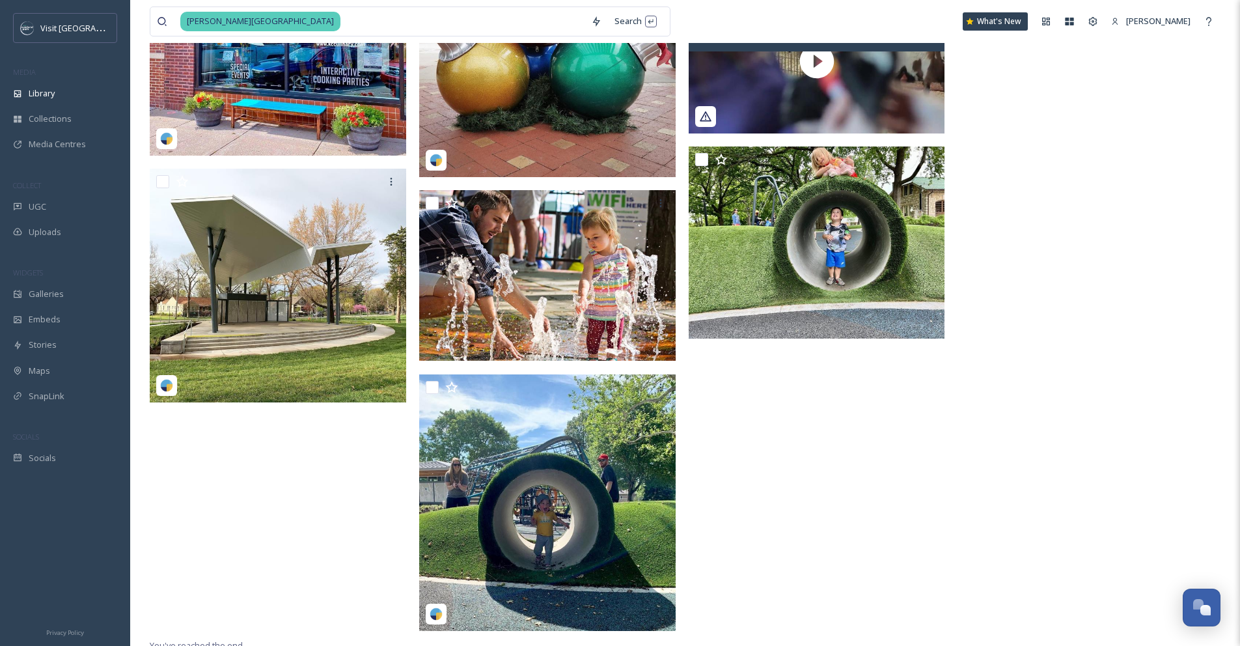
scroll to position [3737, 0]
